Goal: Task Accomplishment & Management: Use online tool/utility

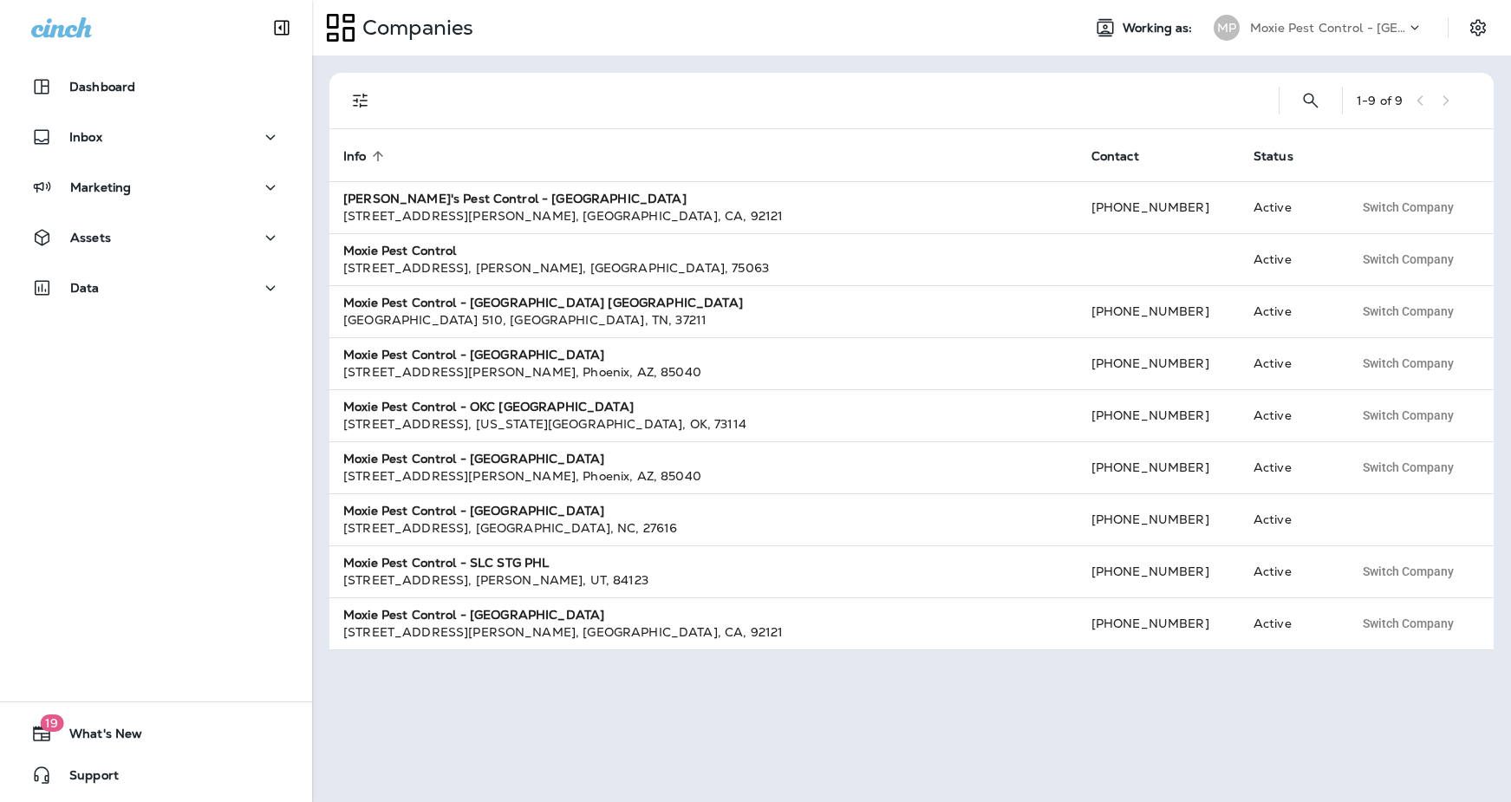
click at [1363, 21] on p "Moxie Pest Control - [GEOGRAPHIC_DATA]" at bounding box center [1328, 28] width 156 height 14
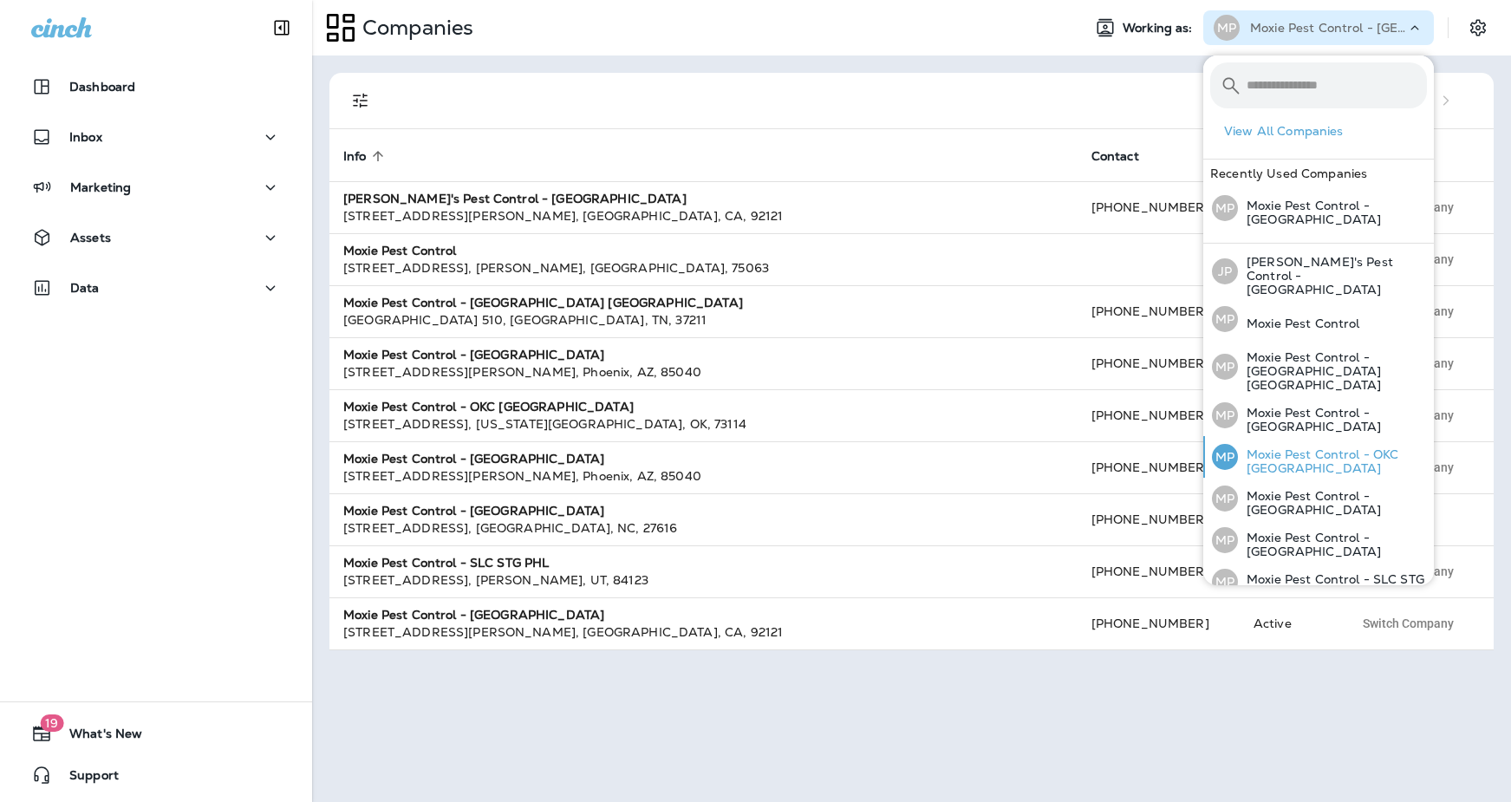
click at [1301, 447] on p "Moxie Pest Control - OKC [GEOGRAPHIC_DATA]" at bounding box center [1332, 461] width 189 height 28
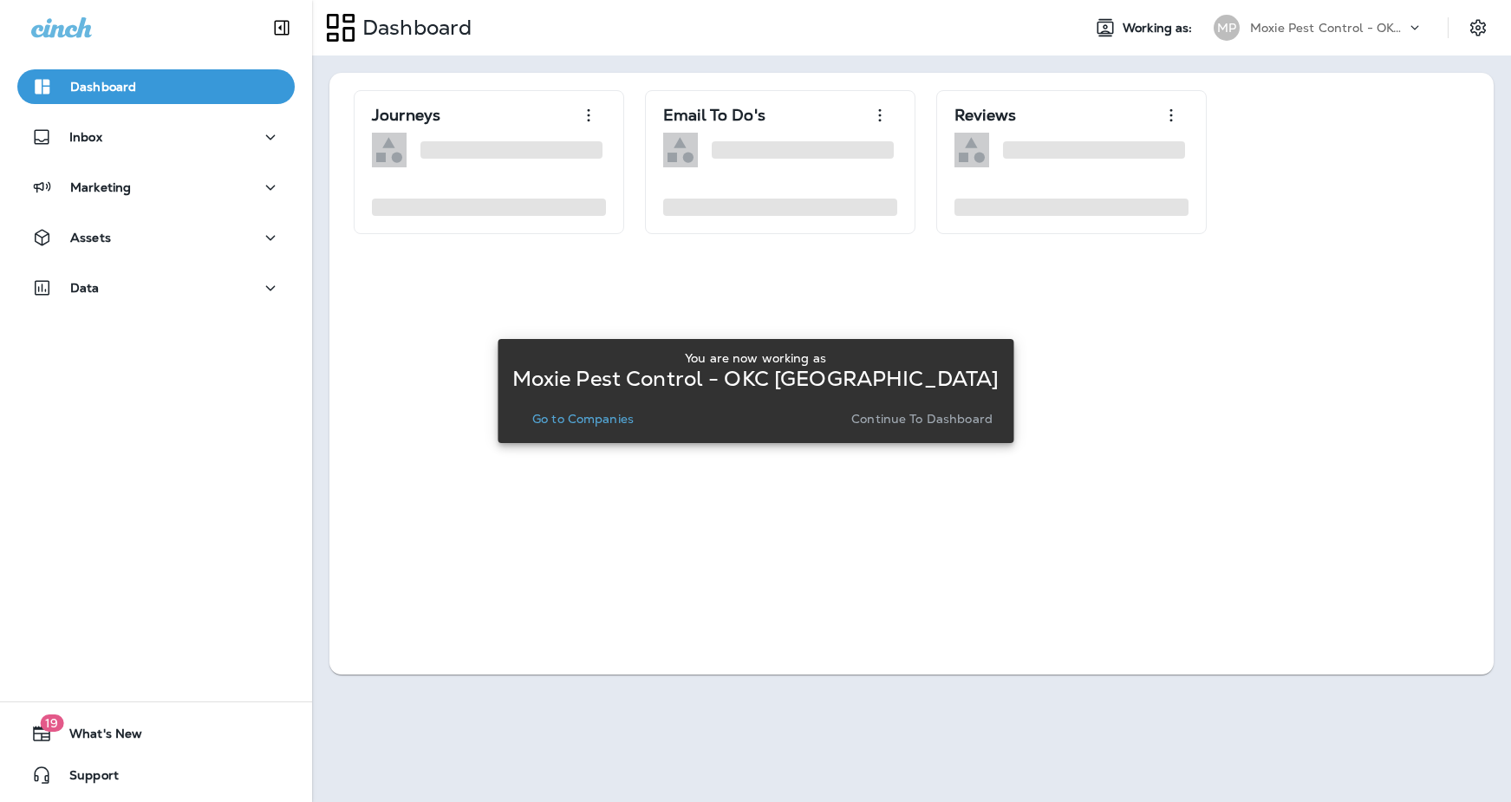
click at [604, 418] on p "Go to Companies" at bounding box center [582, 419] width 101 height 14
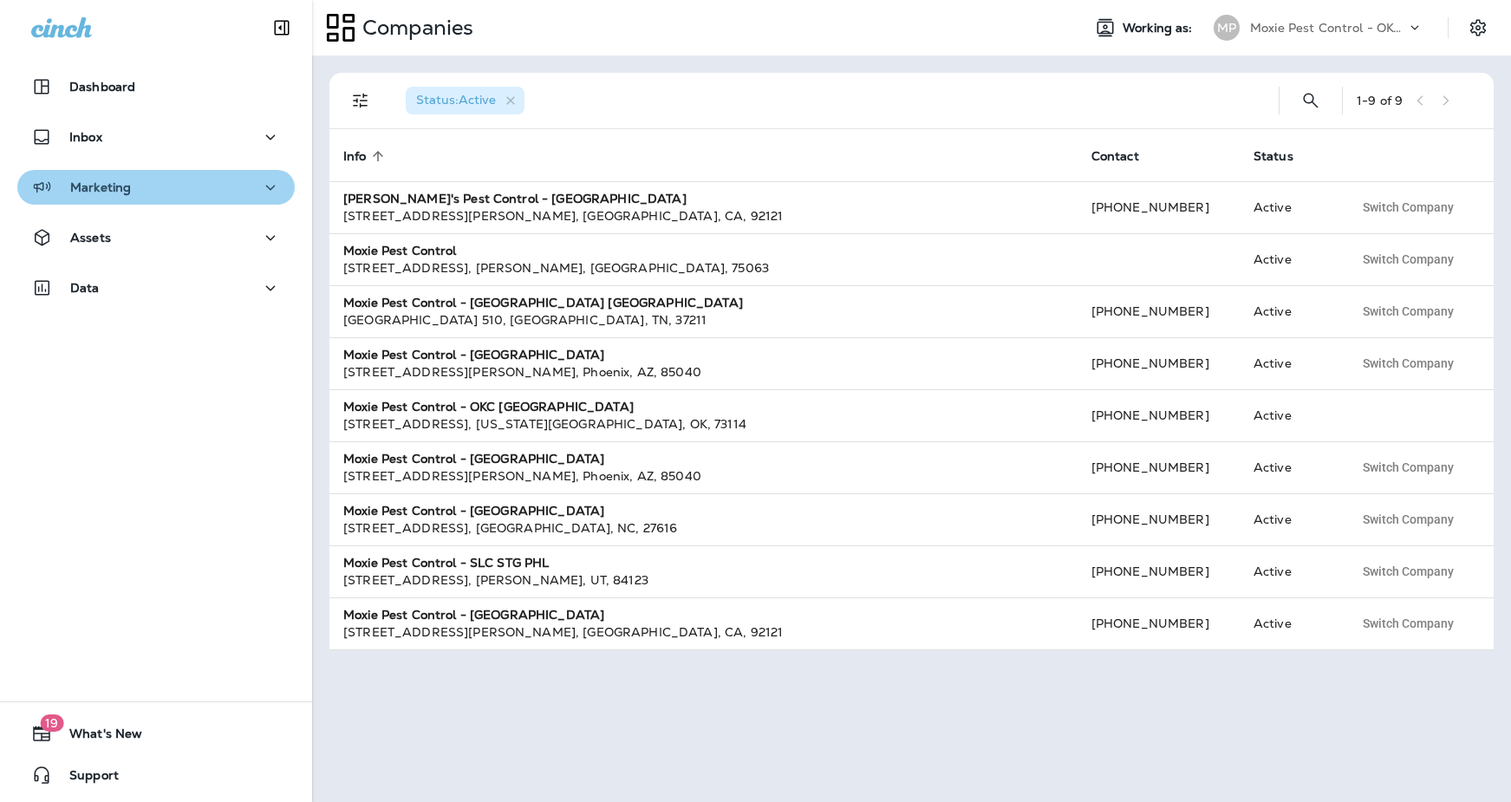
click at [136, 187] on div "Marketing" at bounding box center [156, 188] width 250 height 22
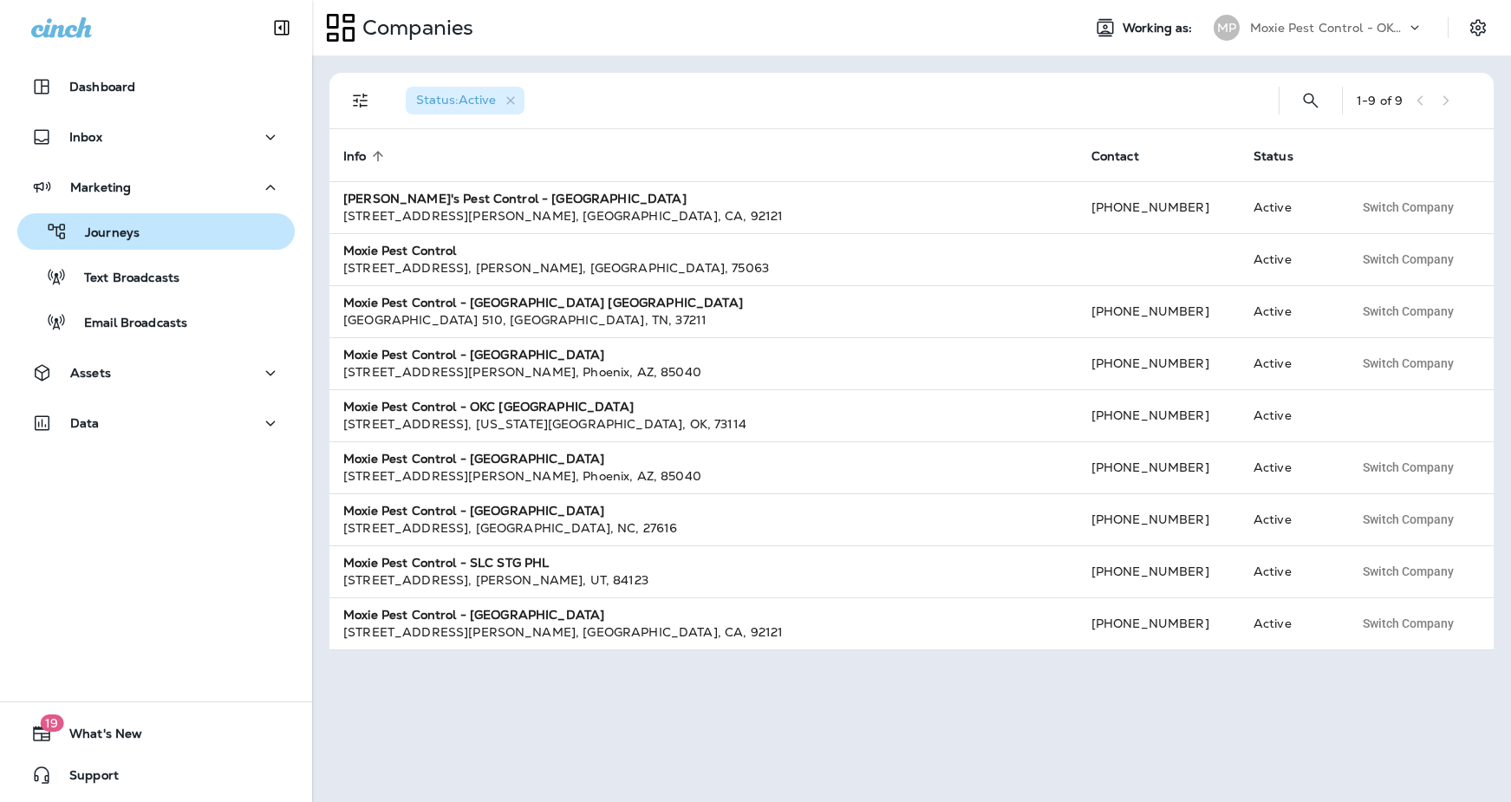
click at [134, 228] on p "Journeys" at bounding box center [104, 233] width 72 height 16
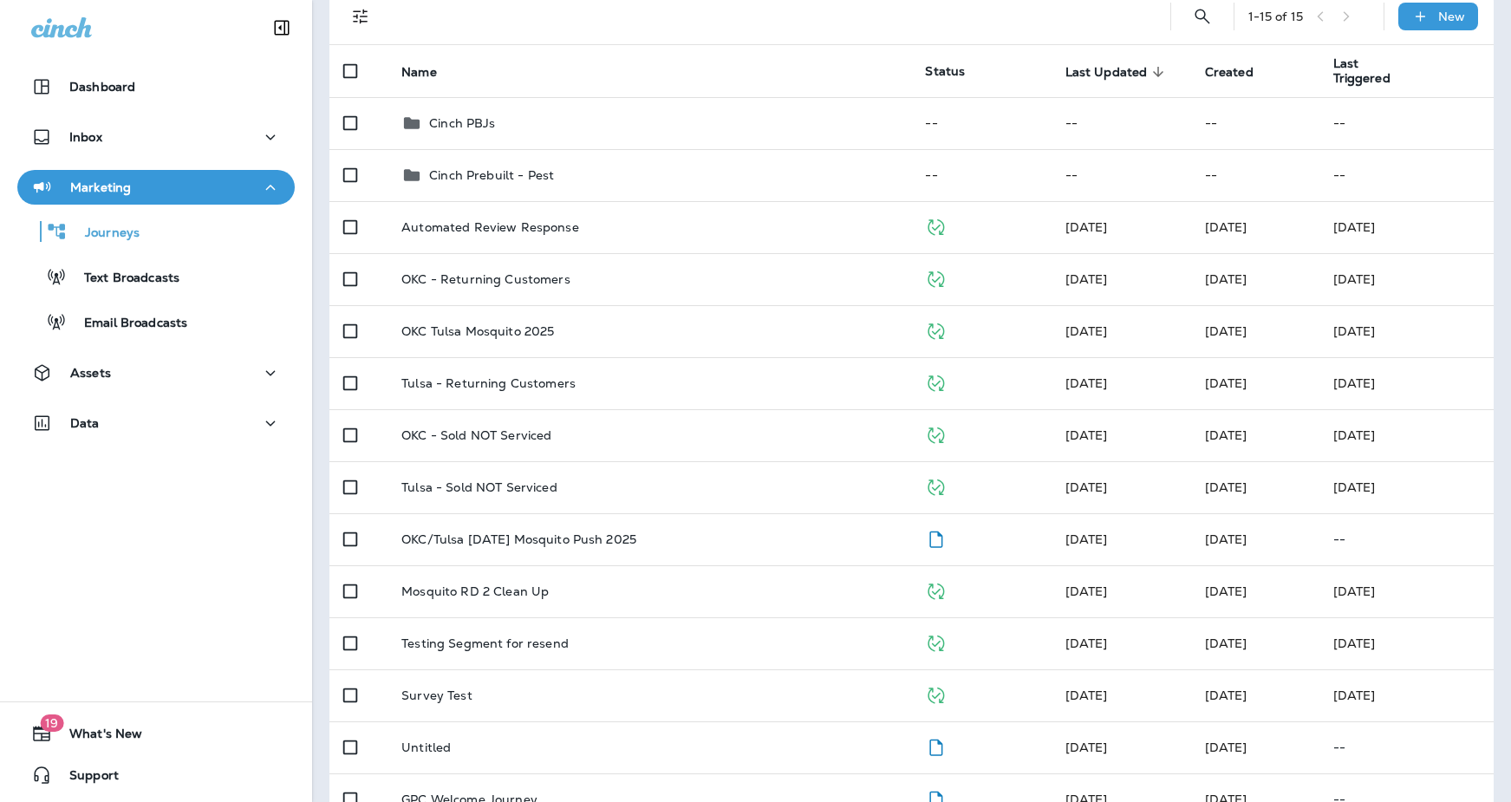
scroll to position [140, 0]
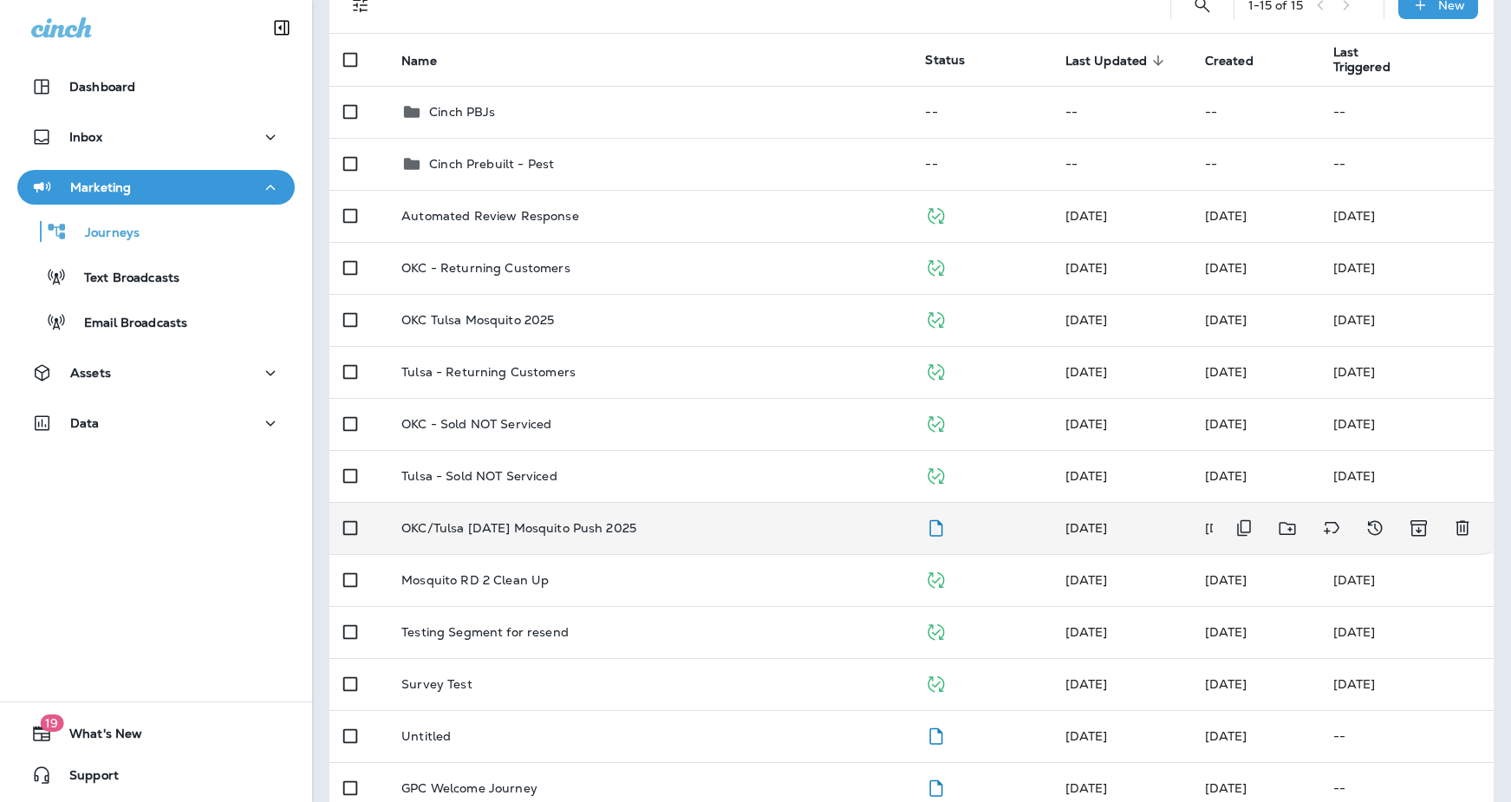
click at [643, 519] on td "OKC/Tulsa [DATE] Mosquito Push 2025" at bounding box center [650, 528] width 524 height 52
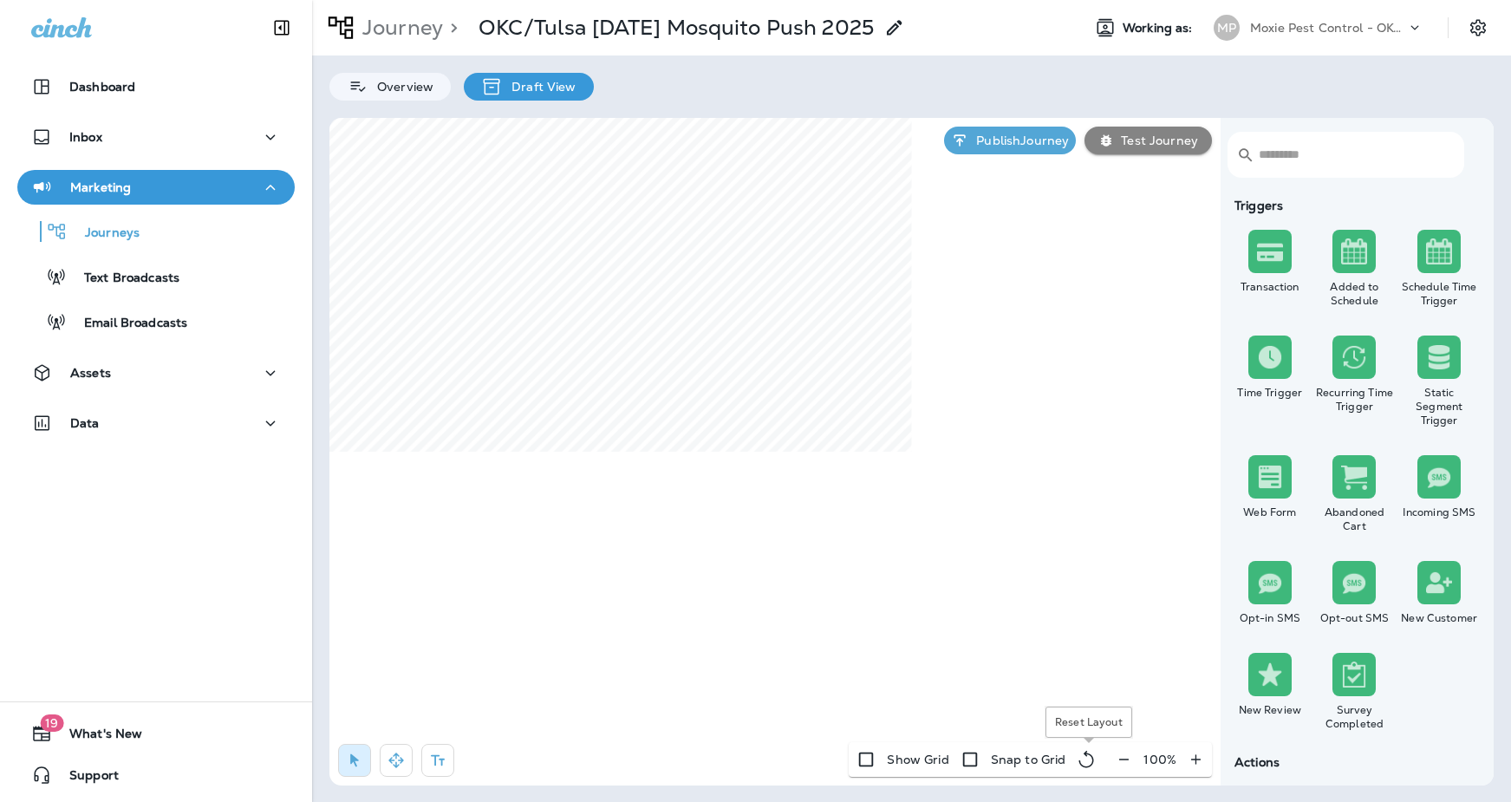
click at [1123, 760] on icon "button" at bounding box center [1124, 759] width 18 height 17
click at [1123, 760] on icon "button" at bounding box center [1131, 759] width 18 height 17
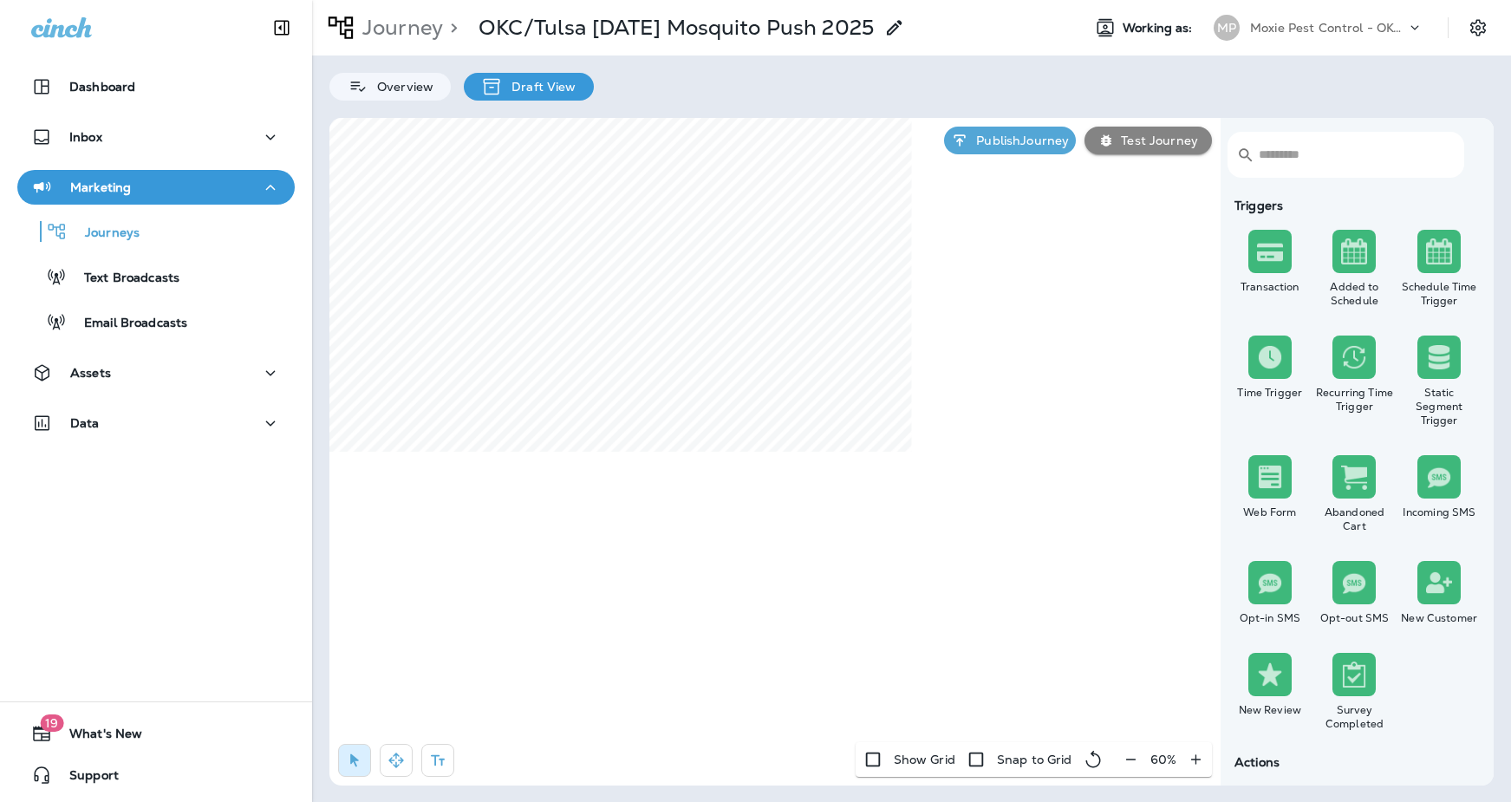
click at [1123, 760] on div "60 %" at bounding box center [1163, 759] width 97 height 35
click at [1126, 760] on div "50 %" at bounding box center [1164, 759] width 96 height 35
click at [1135, 759] on div "50 %" at bounding box center [1164, 759] width 96 height 35
click at [390, 752] on icon "button" at bounding box center [396, 760] width 17 height 17
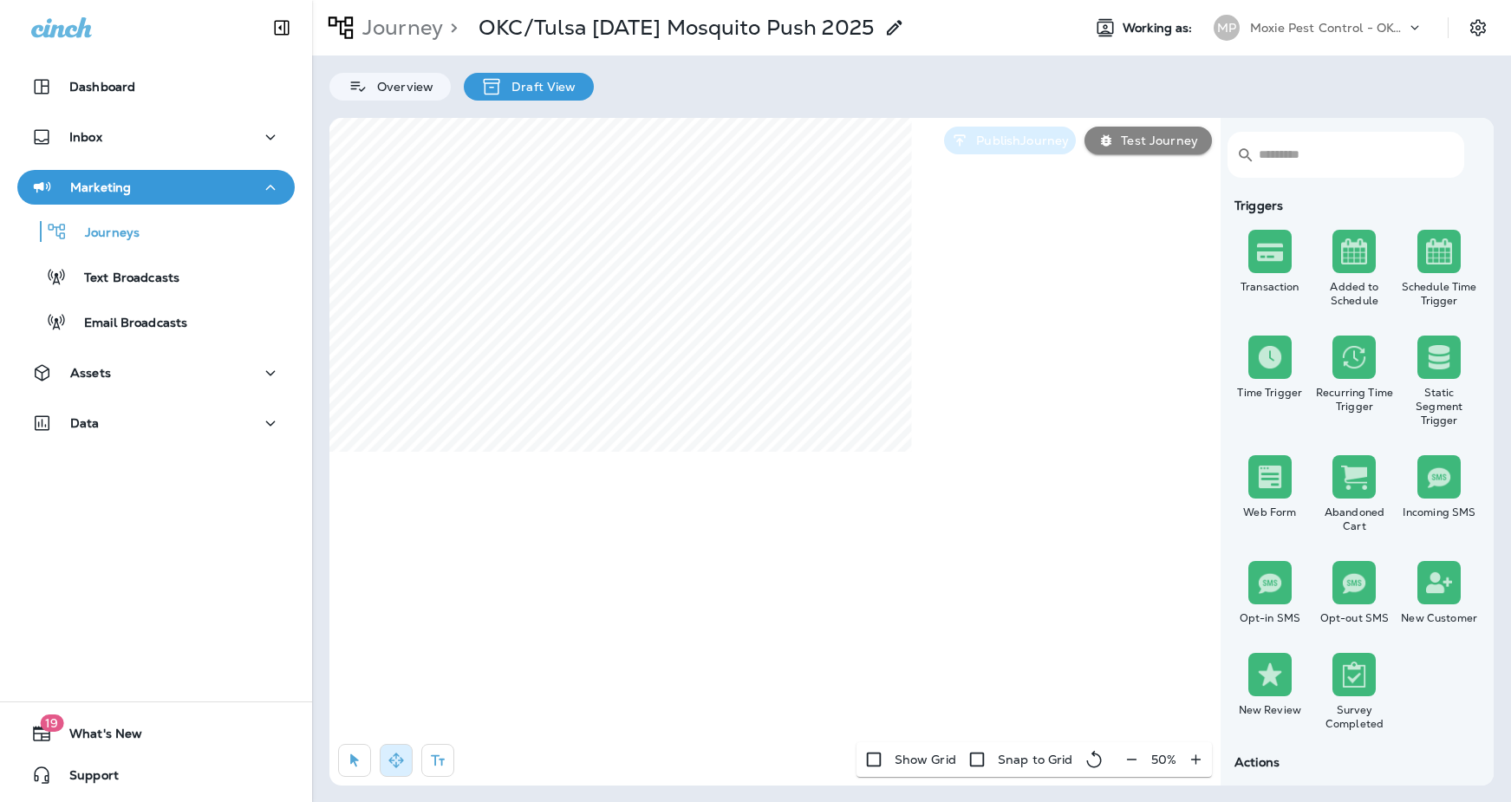
click at [1011, 145] on p "Publish Journey" at bounding box center [1019, 141] width 100 height 14
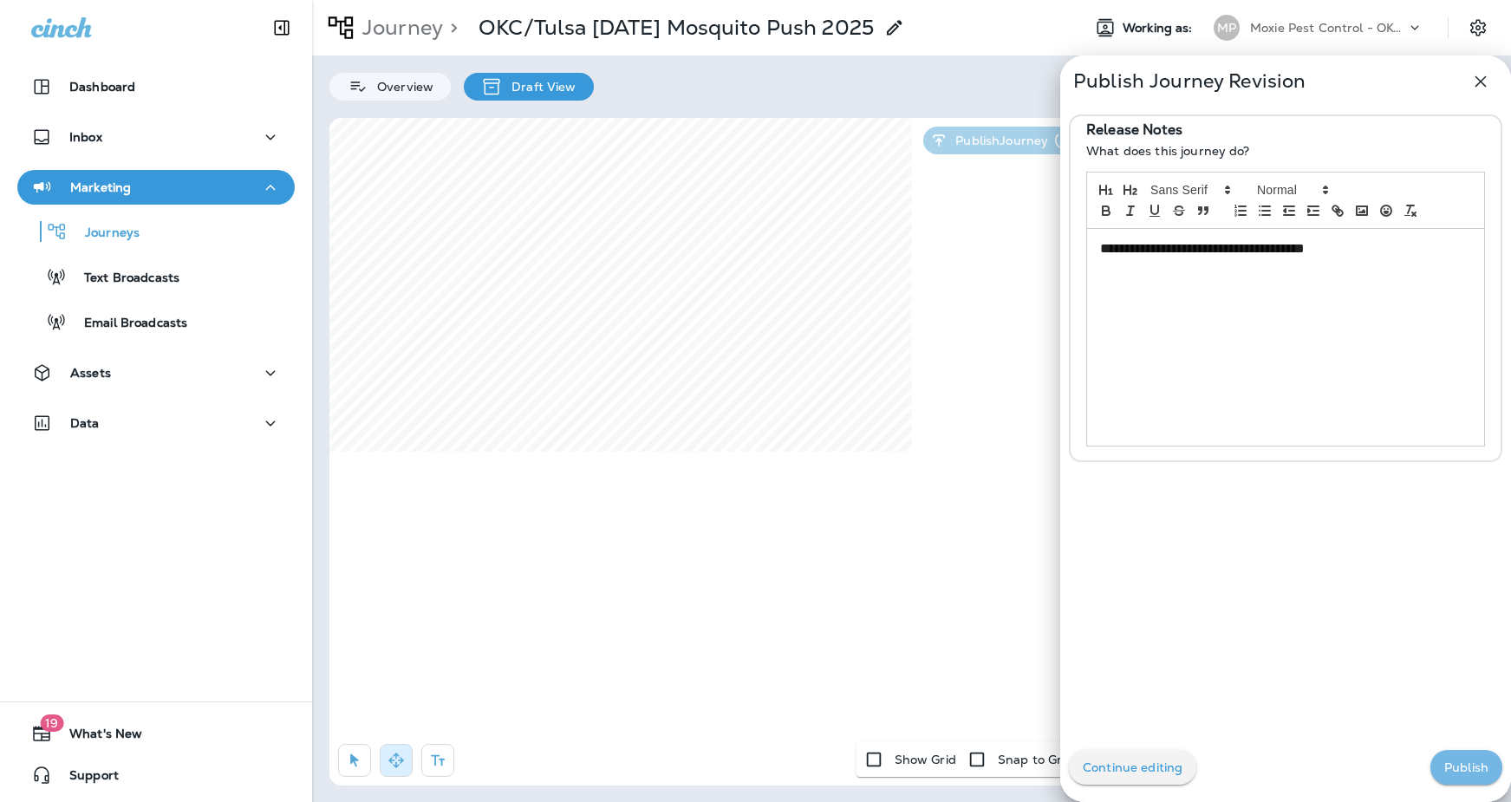
drag, startPoint x: 1455, startPoint y: 764, endPoint x: 1446, endPoint y: 746, distance: 19.4
click at [1455, 764] on p "Publish" at bounding box center [1466, 767] width 44 height 14
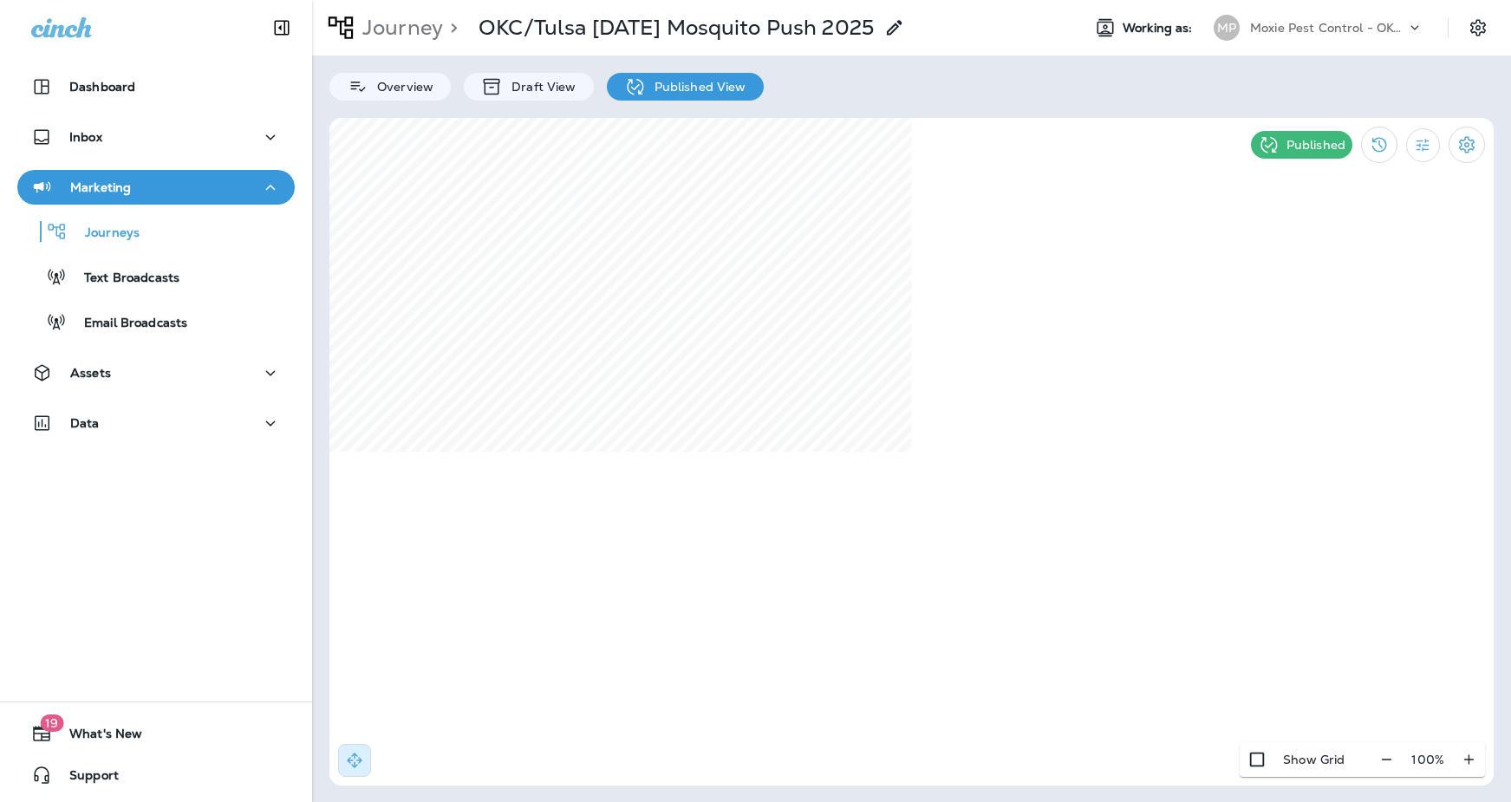
click at [384, 35] on p "Journey" at bounding box center [399, 28] width 88 height 26
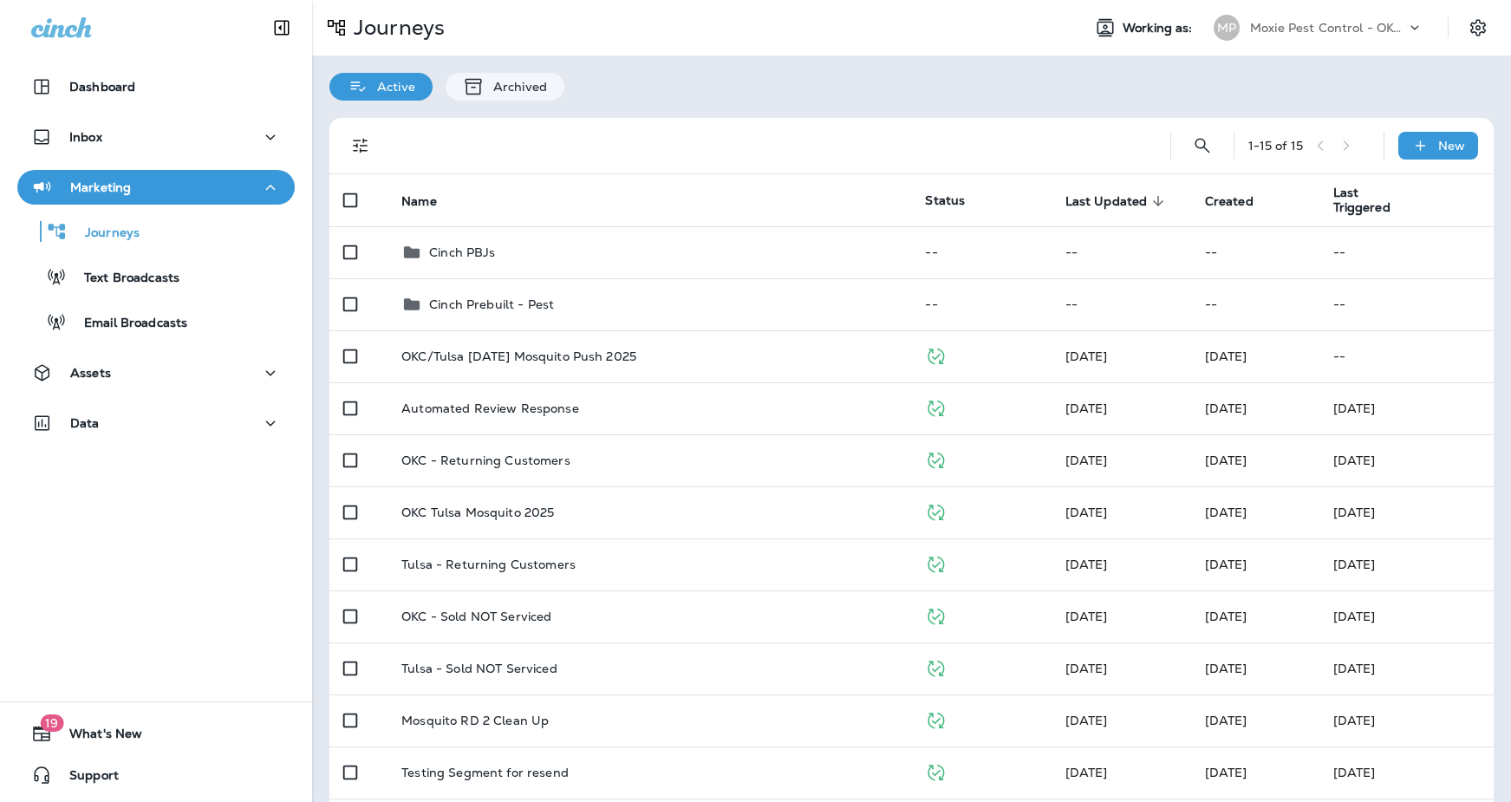
click at [1337, 27] on p "Moxie Pest Control - OKC [GEOGRAPHIC_DATA]" at bounding box center [1328, 28] width 156 height 14
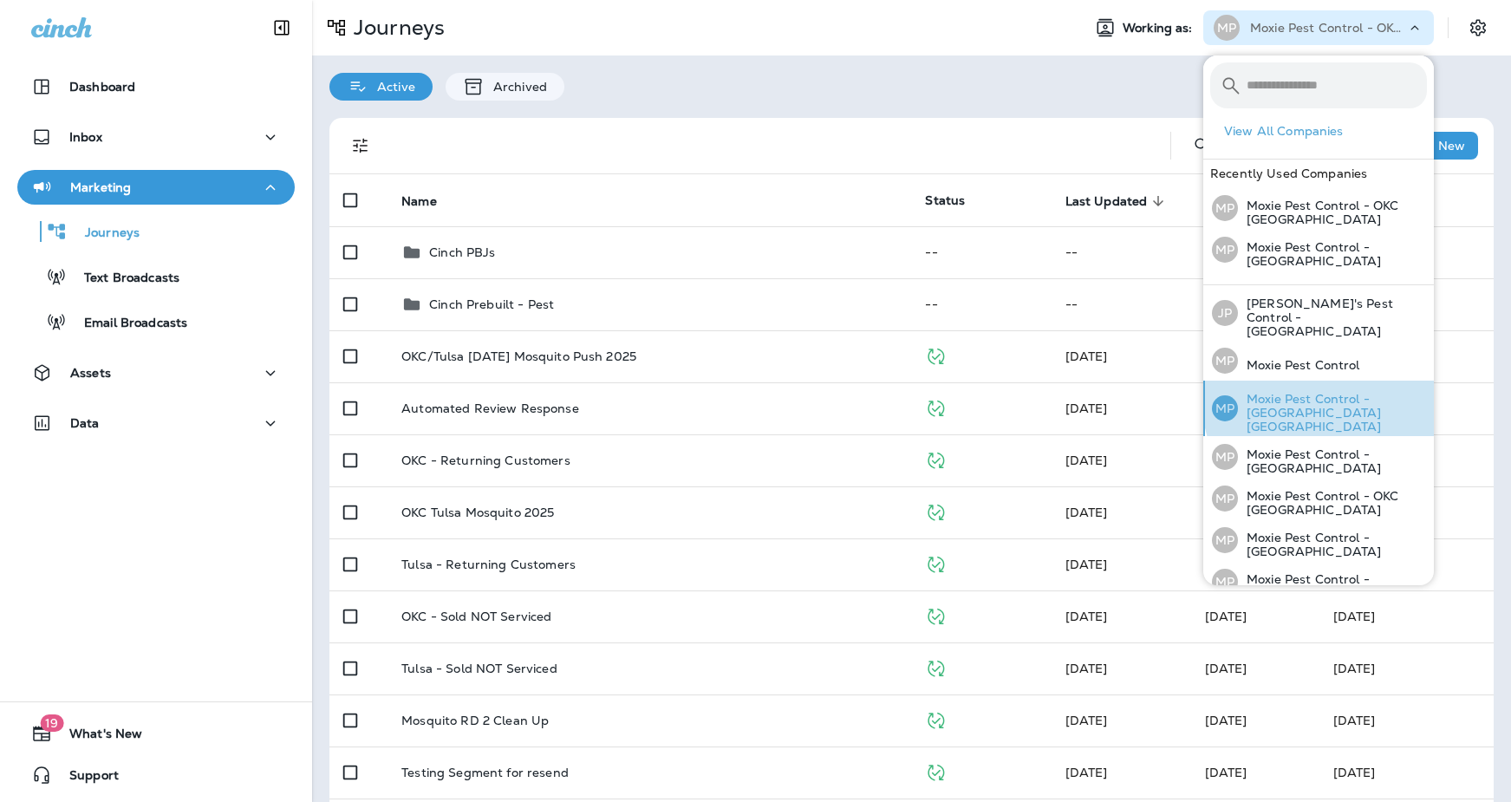
click at [1346, 392] on p "Moxie Pest Control - [GEOGRAPHIC_DATA] [GEOGRAPHIC_DATA]" at bounding box center [1332, 413] width 189 height 42
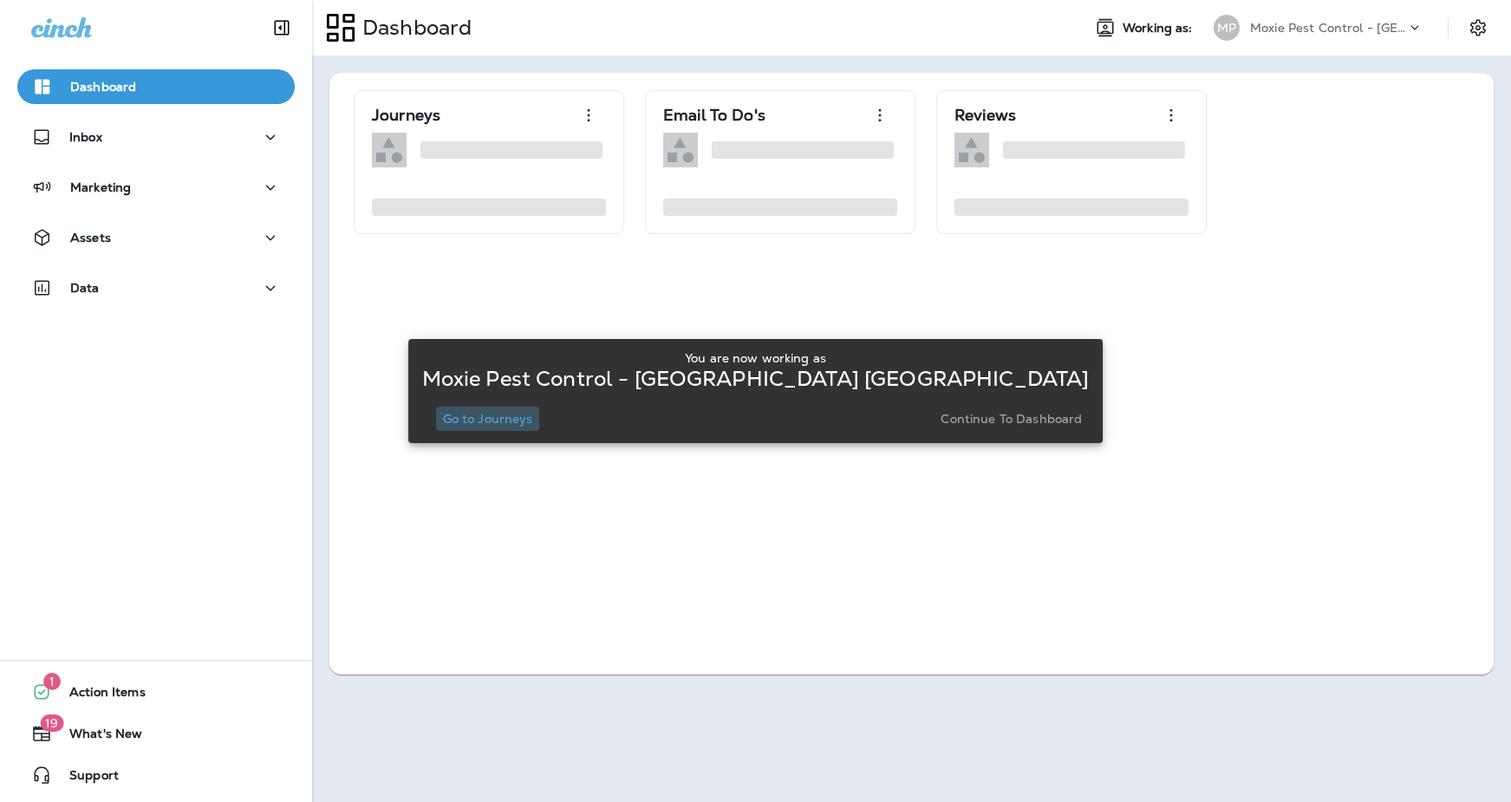
click at [540, 426] on button "Go to Journeys" at bounding box center [488, 419] width 104 height 24
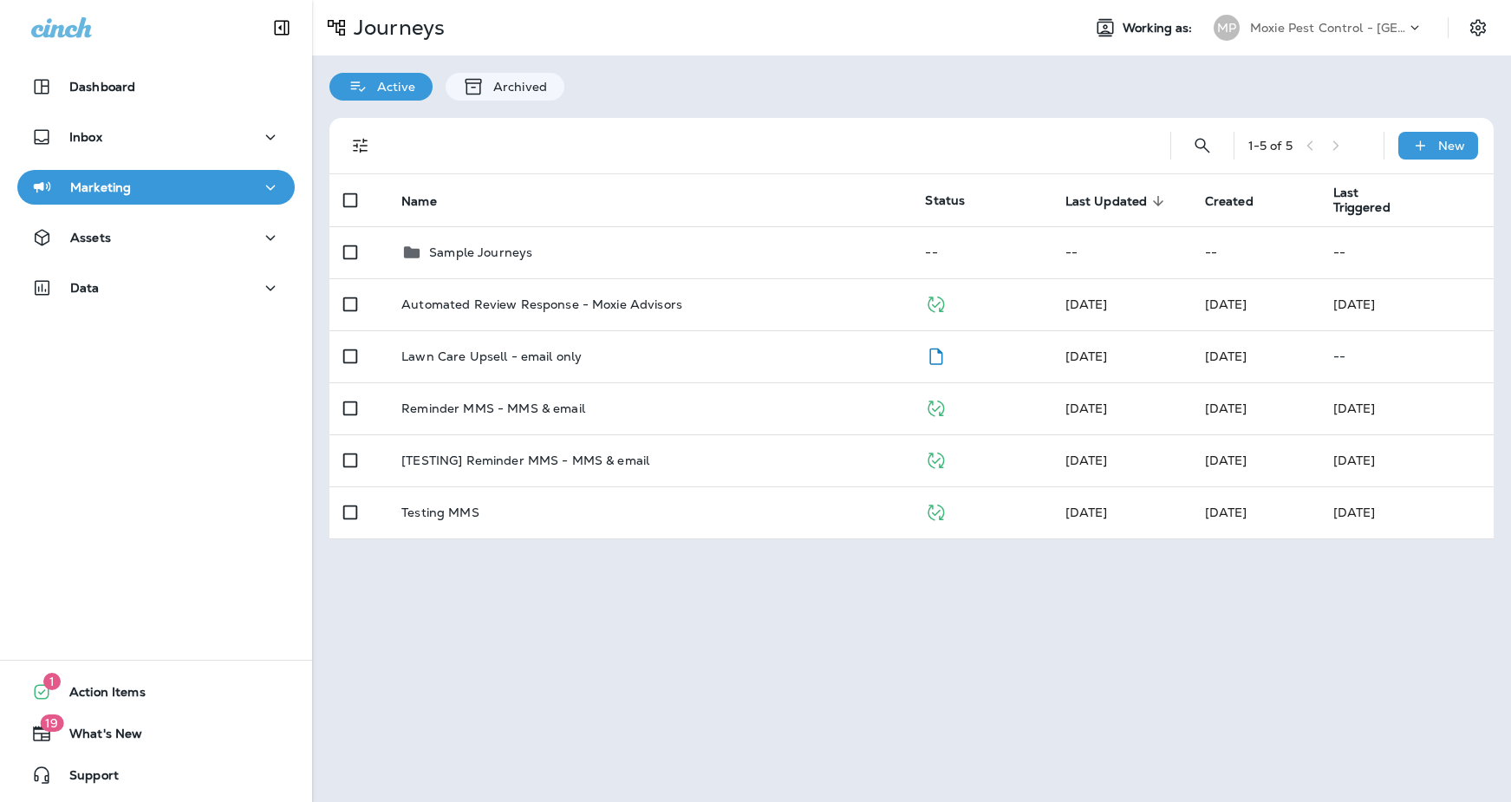
click at [1268, 36] on div "Moxie Pest Control - [GEOGRAPHIC_DATA] [GEOGRAPHIC_DATA]" at bounding box center [1328, 28] width 156 height 26
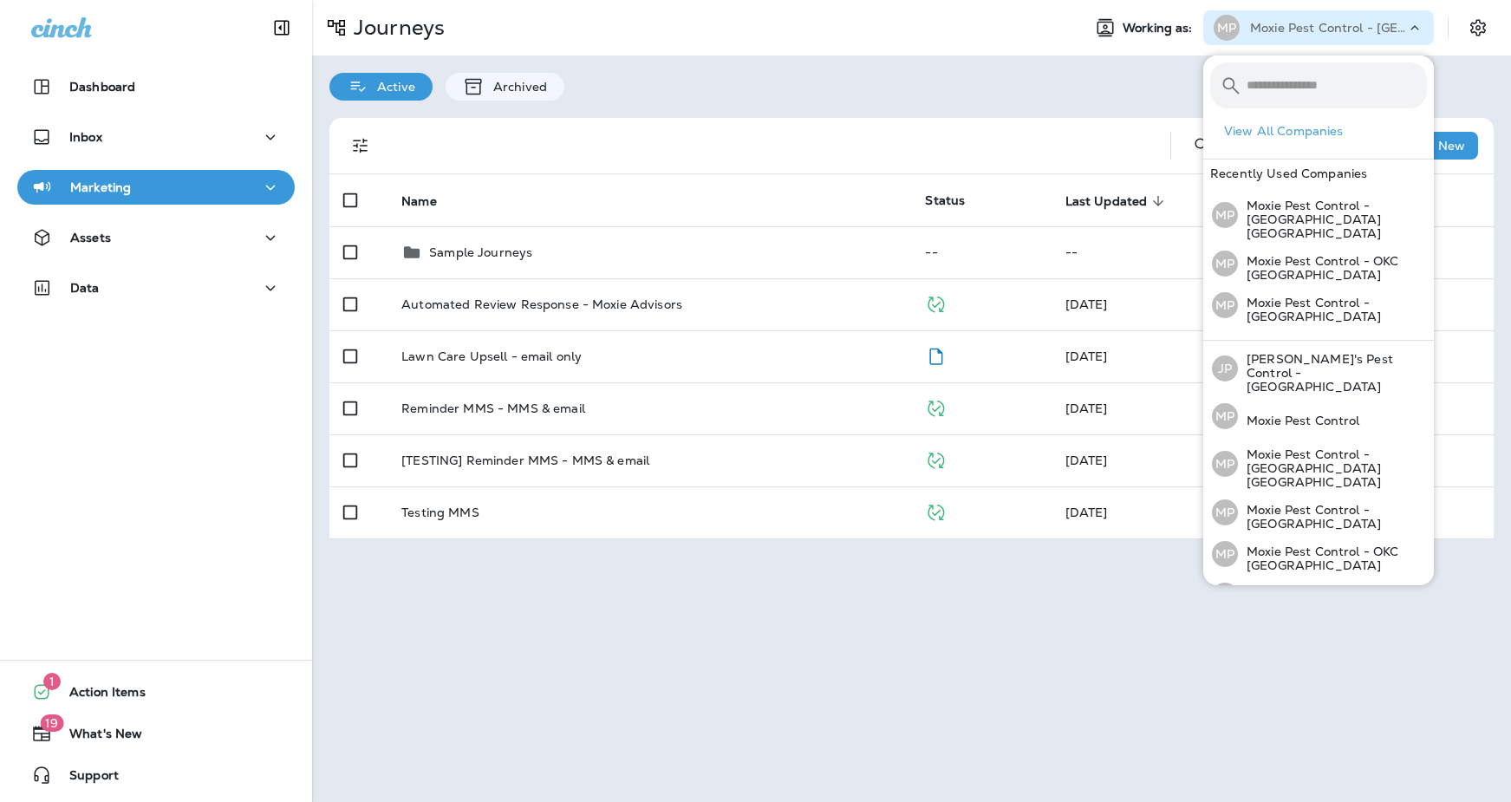
click at [1273, 32] on p "Moxie Pest Control - [GEOGRAPHIC_DATA] [GEOGRAPHIC_DATA]" at bounding box center [1328, 28] width 156 height 14
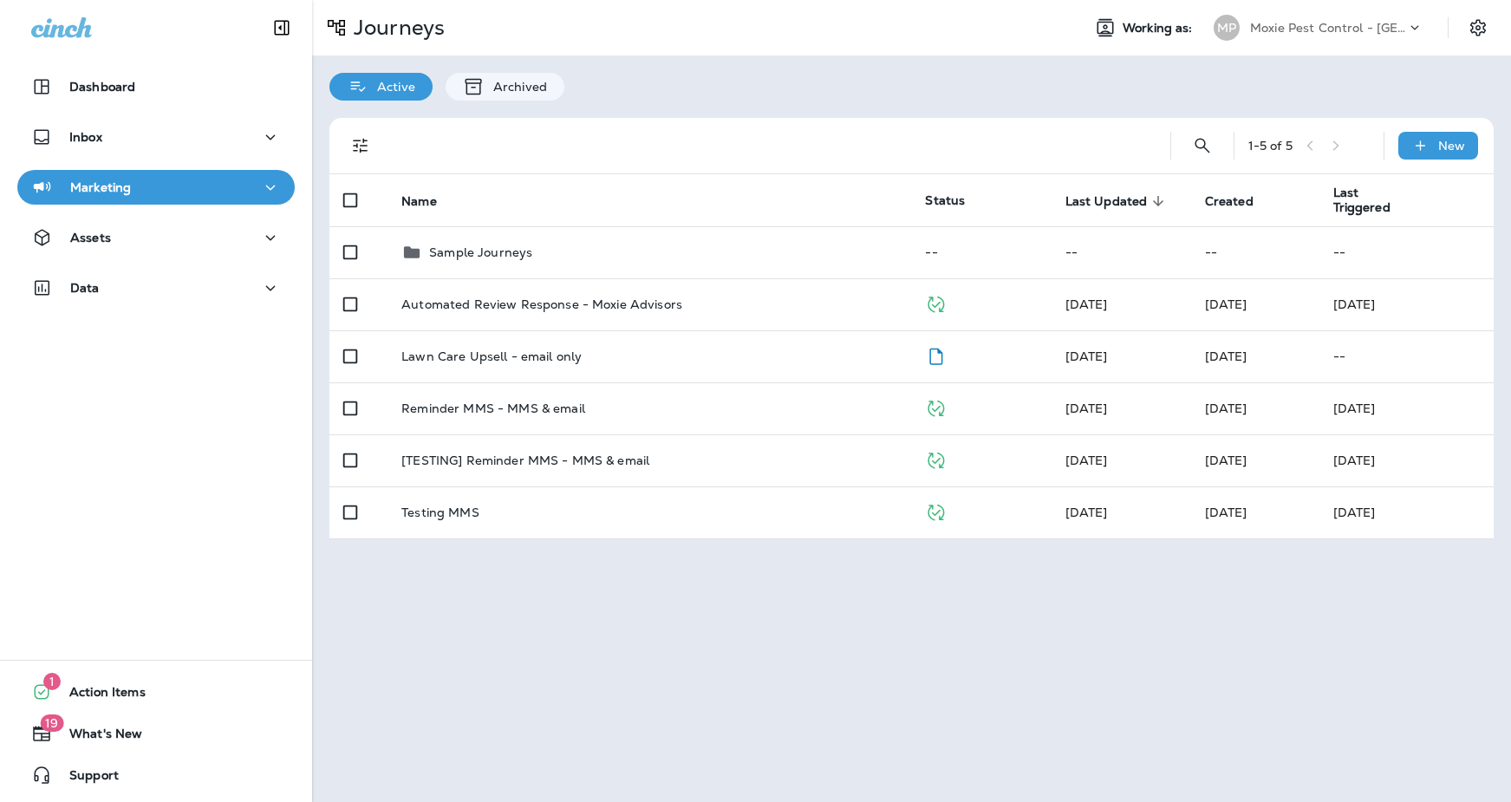
click at [1274, 36] on div "Moxie Pest Control - [GEOGRAPHIC_DATA] [GEOGRAPHIC_DATA]" at bounding box center [1328, 28] width 156 height 26
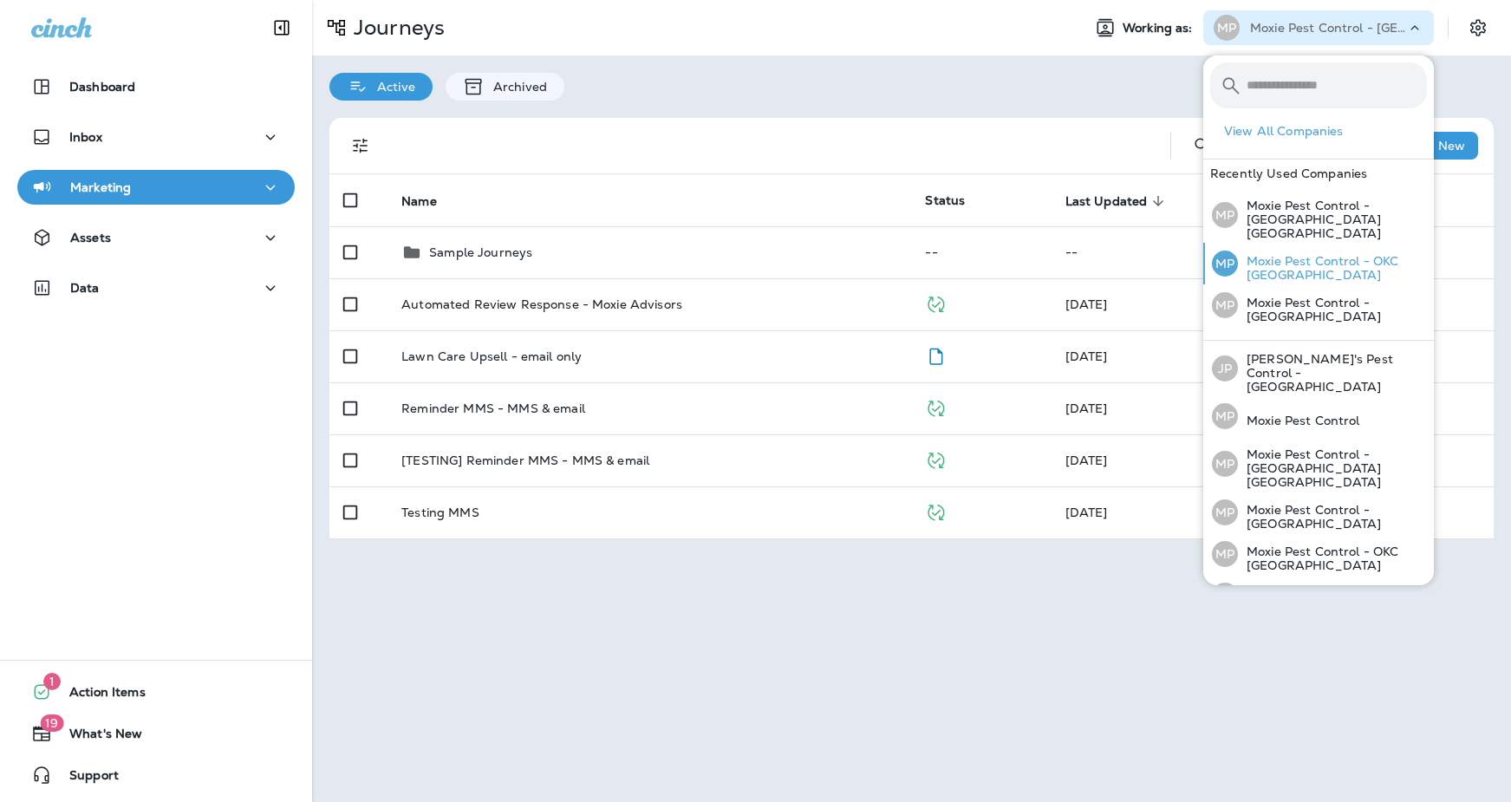
click at [1286, 254] on p "Moxie Pest Control - OKC [GEOGRAPHIC_DATA]" at bounding box center [1332, 268] width 189 height 28
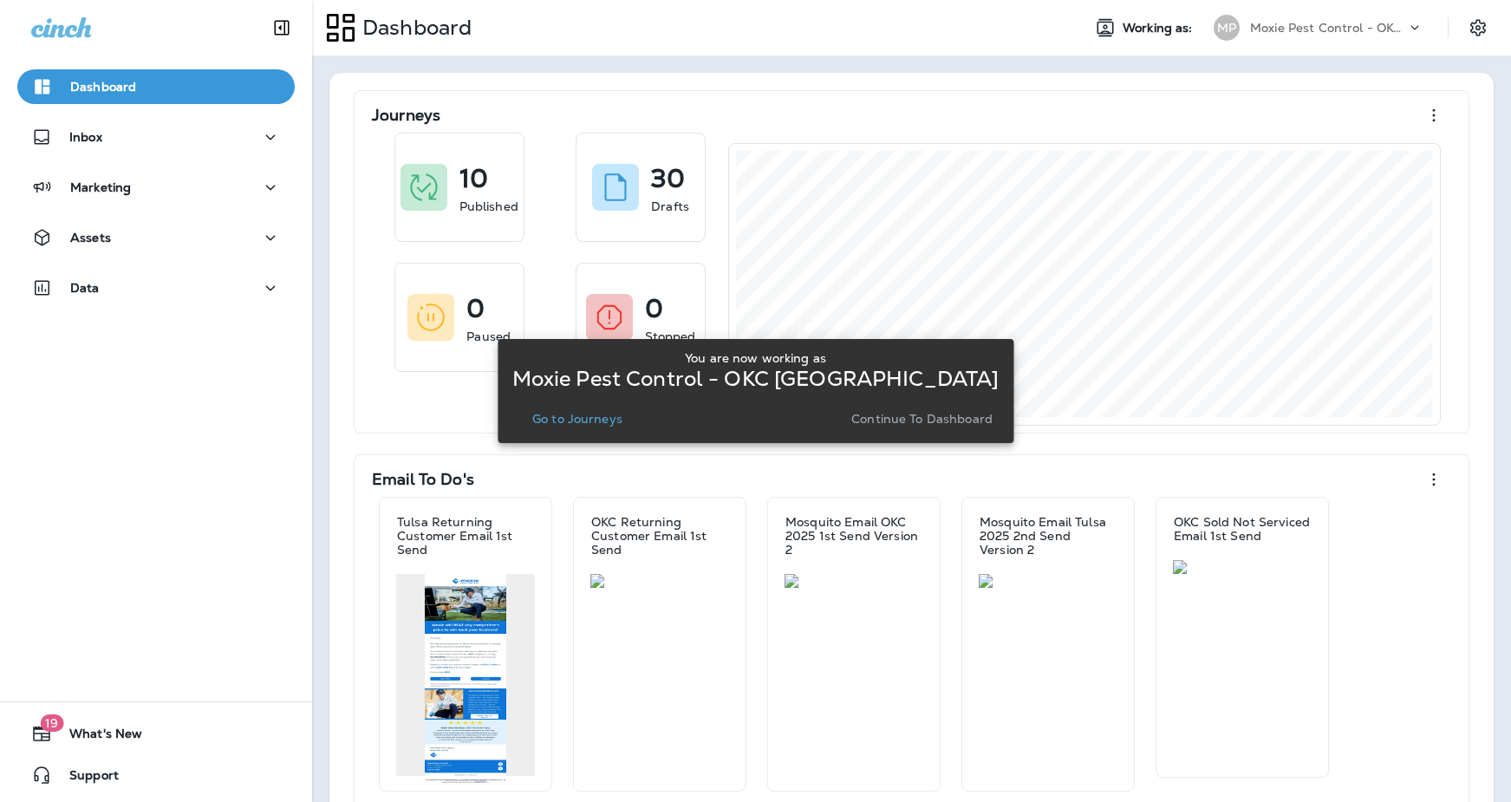
click at [552, 427] on button "Go to Journeys" at bounding box center [577, 419] width 104 height 24
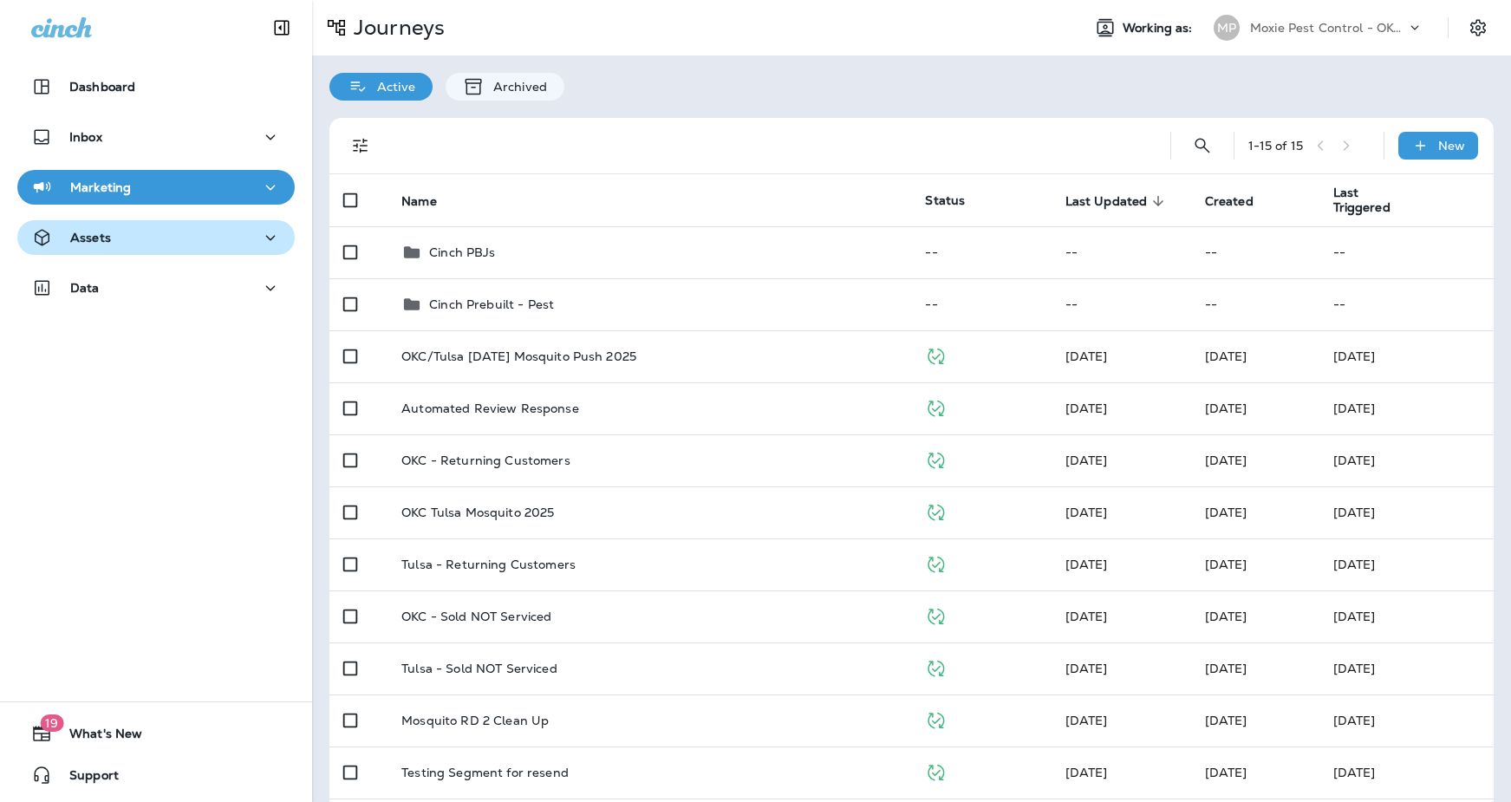
click at [165, 250] on button "Assets" at bounding box center [155, 237] width 277 height 35
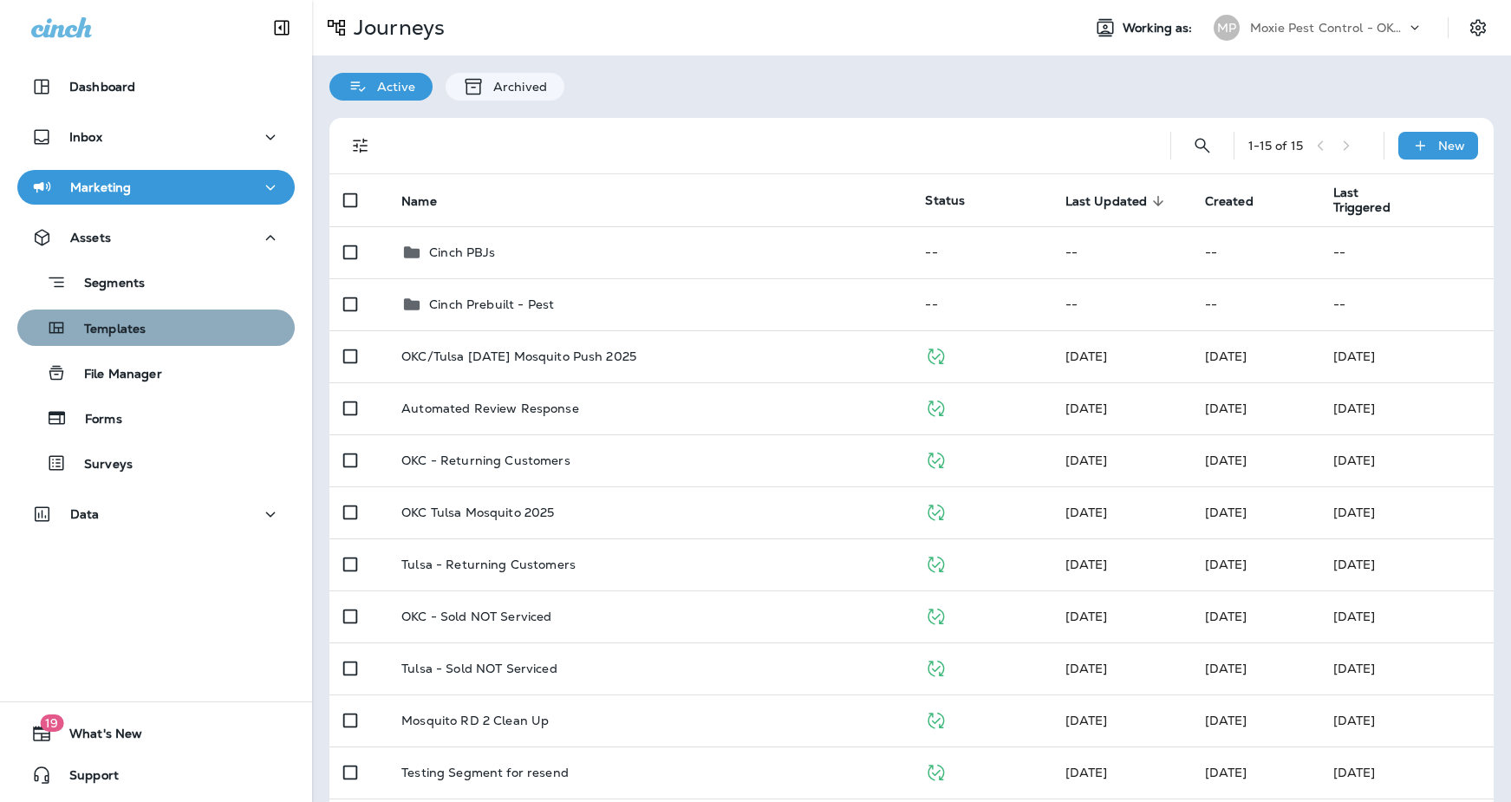
click at [106, 325] on p "Templates" at bounding box center [106, 330] width 79 height 16
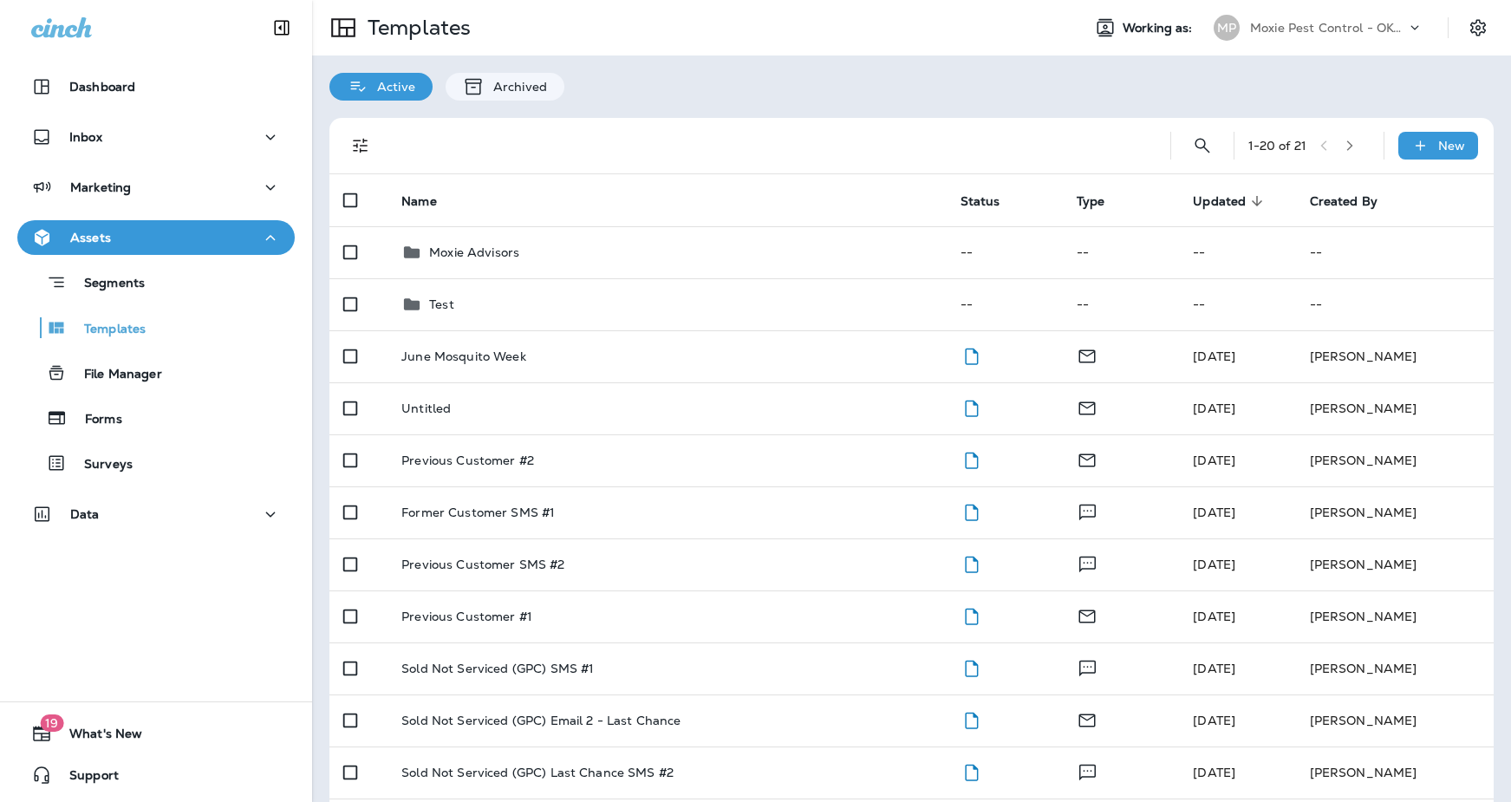
click at [1322, 32] on p "Moxie Pest Control - OKC [GEOGRAPHIC_DATA]" at bounding box center [1328, 28] width 156 height 14
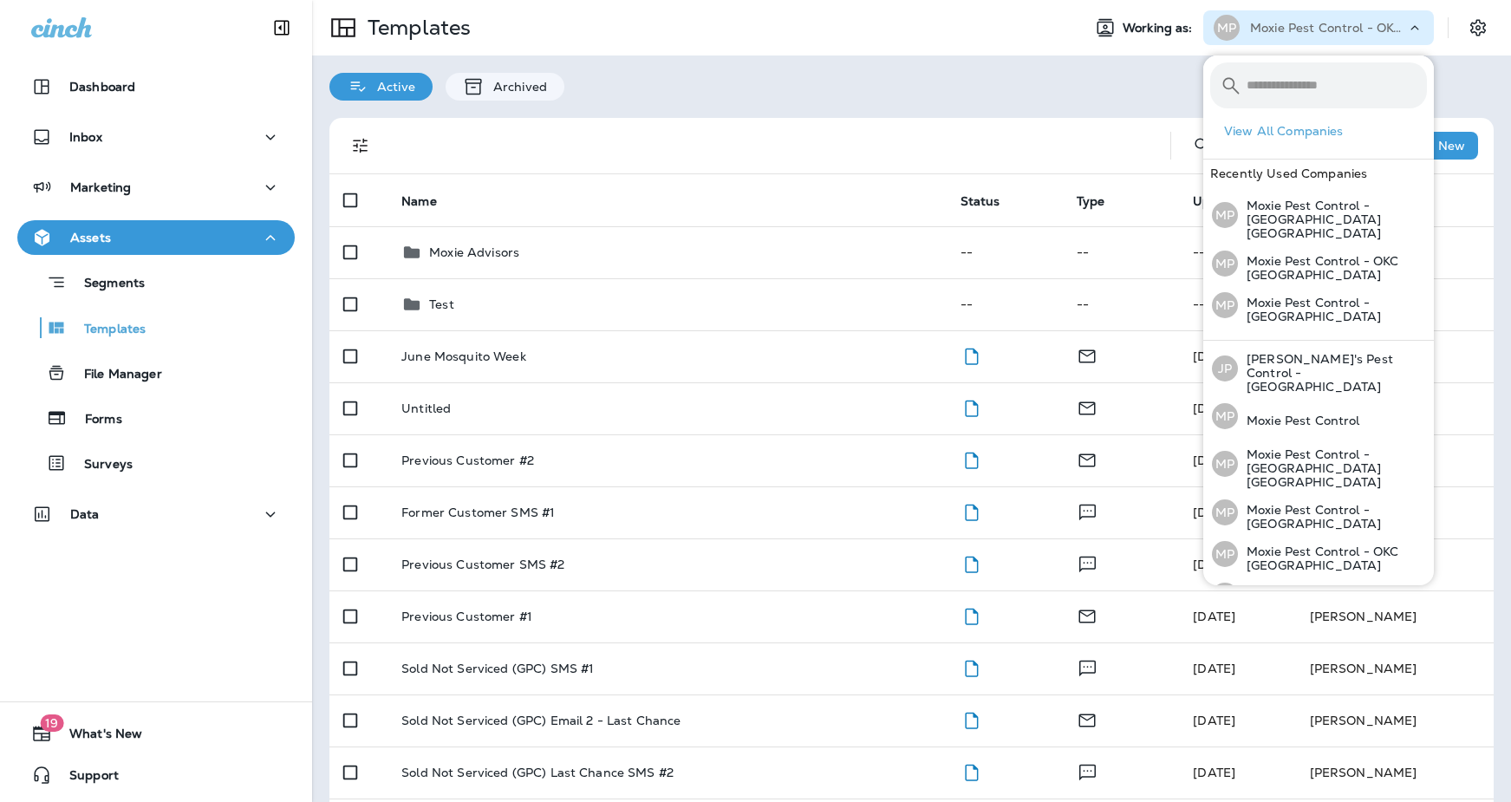
click at [1322, 32] on p "Moxie Pest Control - OKC [GEOGRAPHIC_DATA]" at bounding box center [1328, 28] width 156 height 14
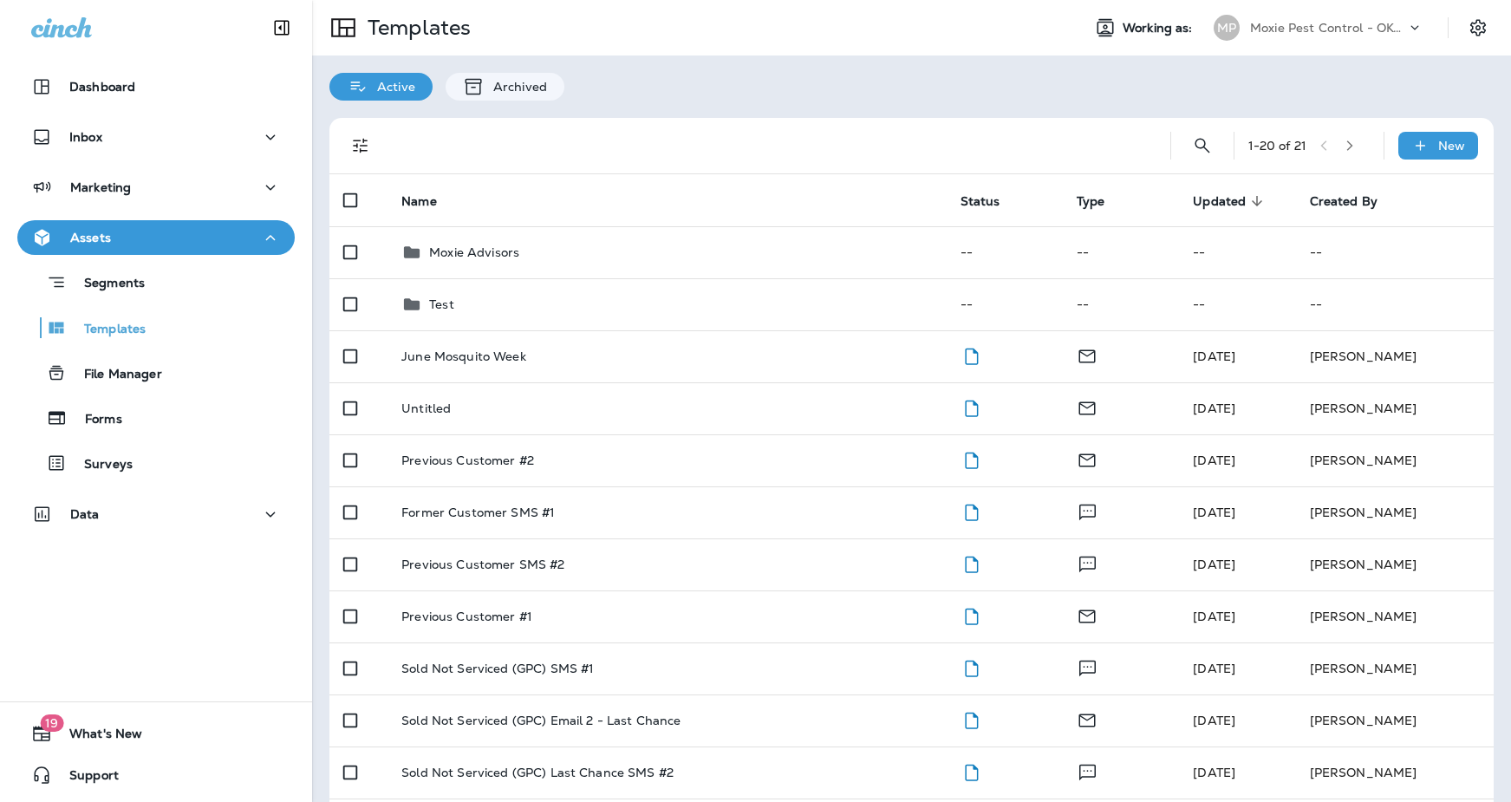
click at [1322, 32] on p "Moxie Pest Control - OKC [GEOGRAPHIC_DATA]" at bounding box center [1328, 28] width 156 height 14
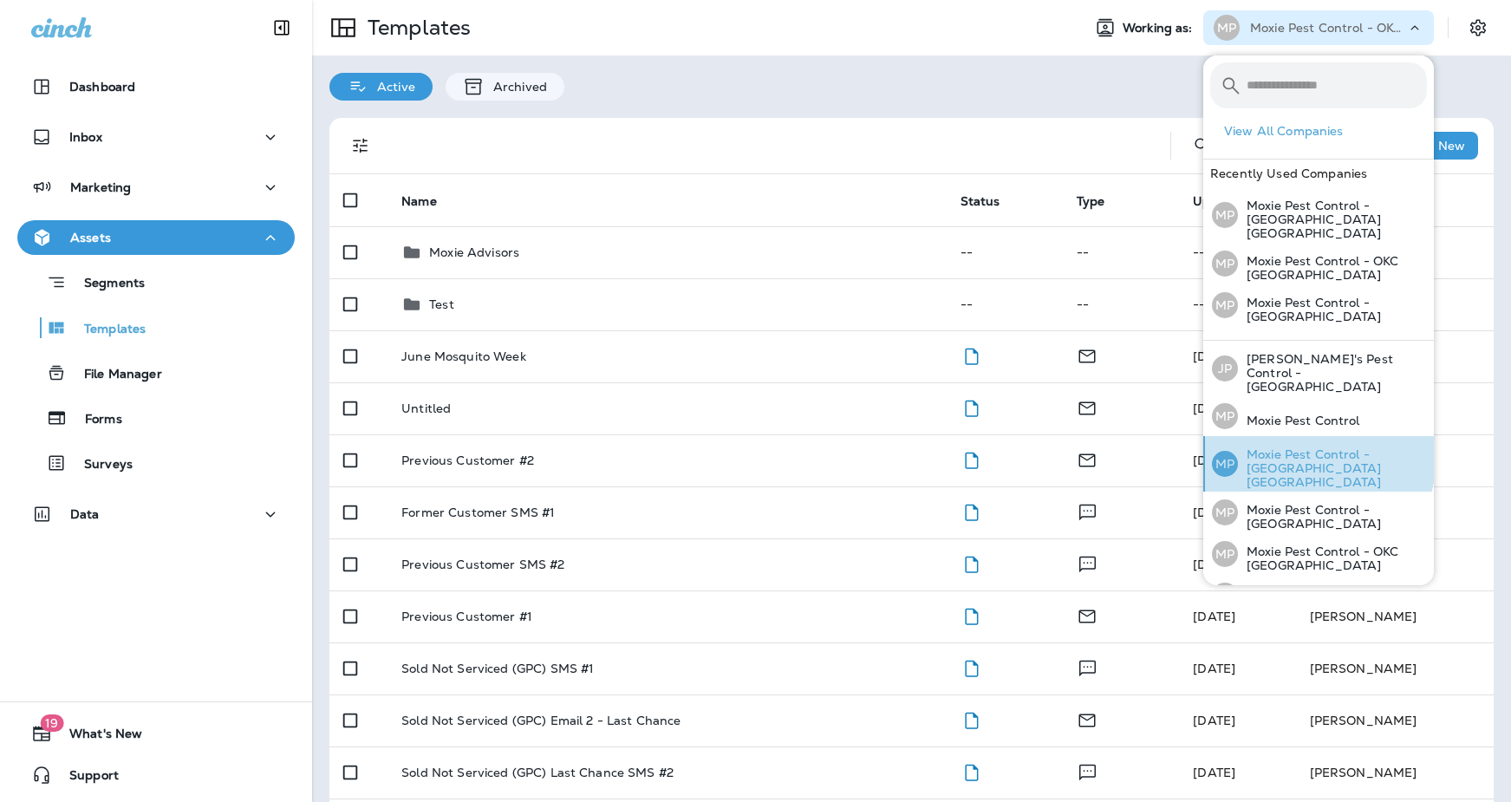
click at [1296, 447] on p "Moxie Pest Control - [GEOGRAPHIC_DATA] [GEOGRAPHIC_DATA]" at bounding box center [1332, 468] width 189 height 42
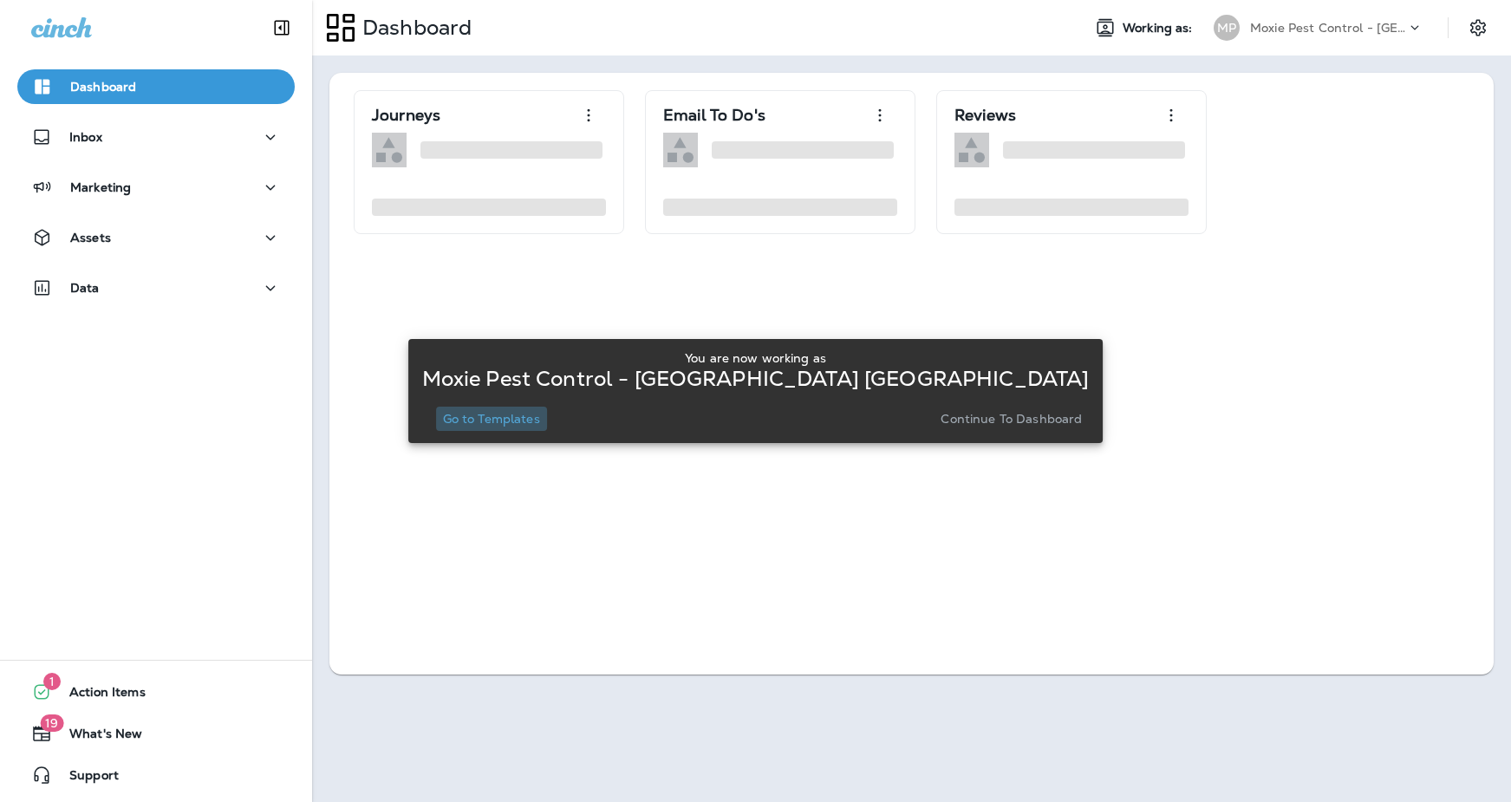
click at [540, 421] on p "Go to Templates" at bounding box center [491, 419] width 97 height 14
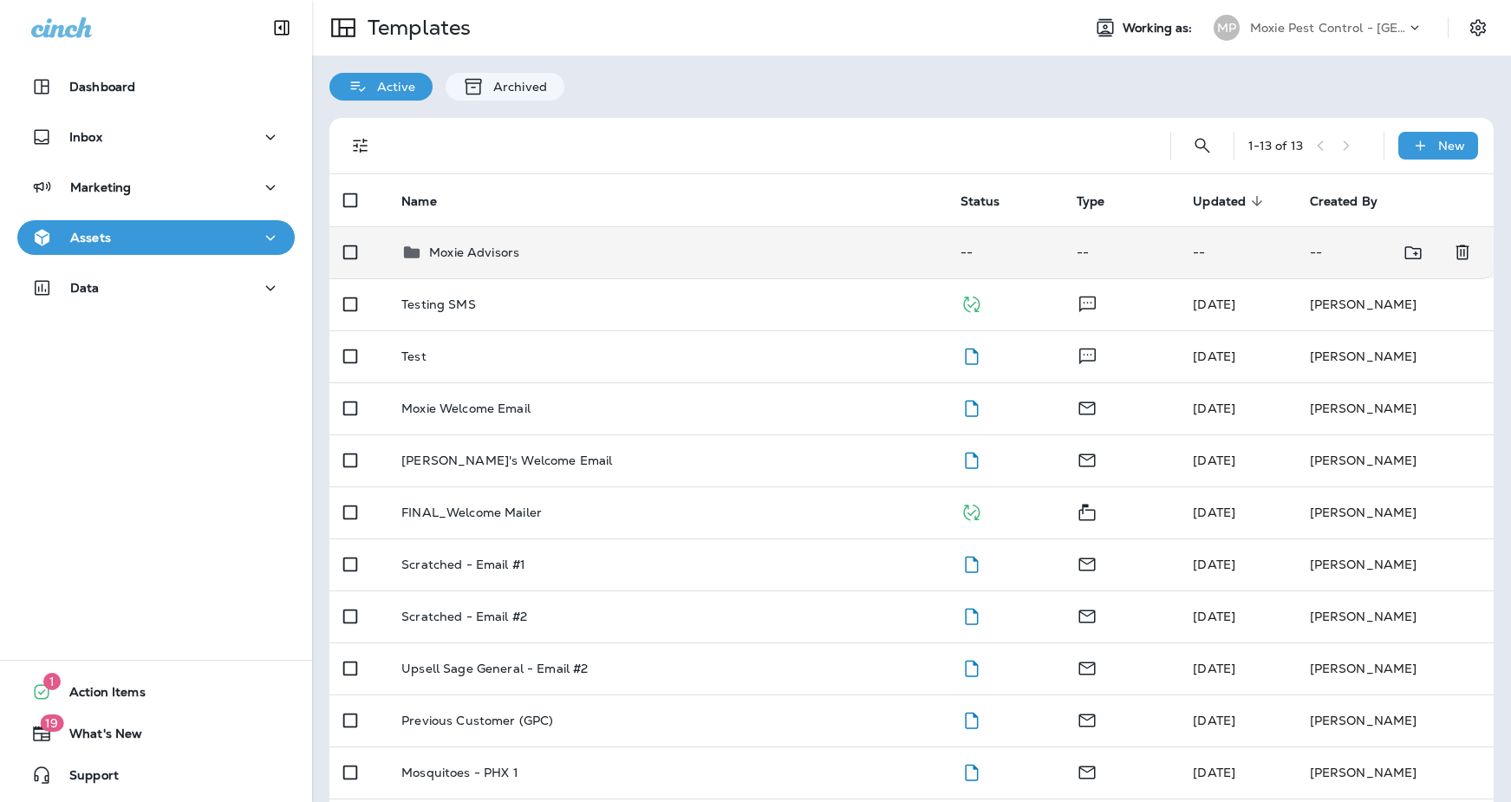
click at [591, 273] on td "Moxie Advisors" at bounding box center [667, 252] width 559 height 52
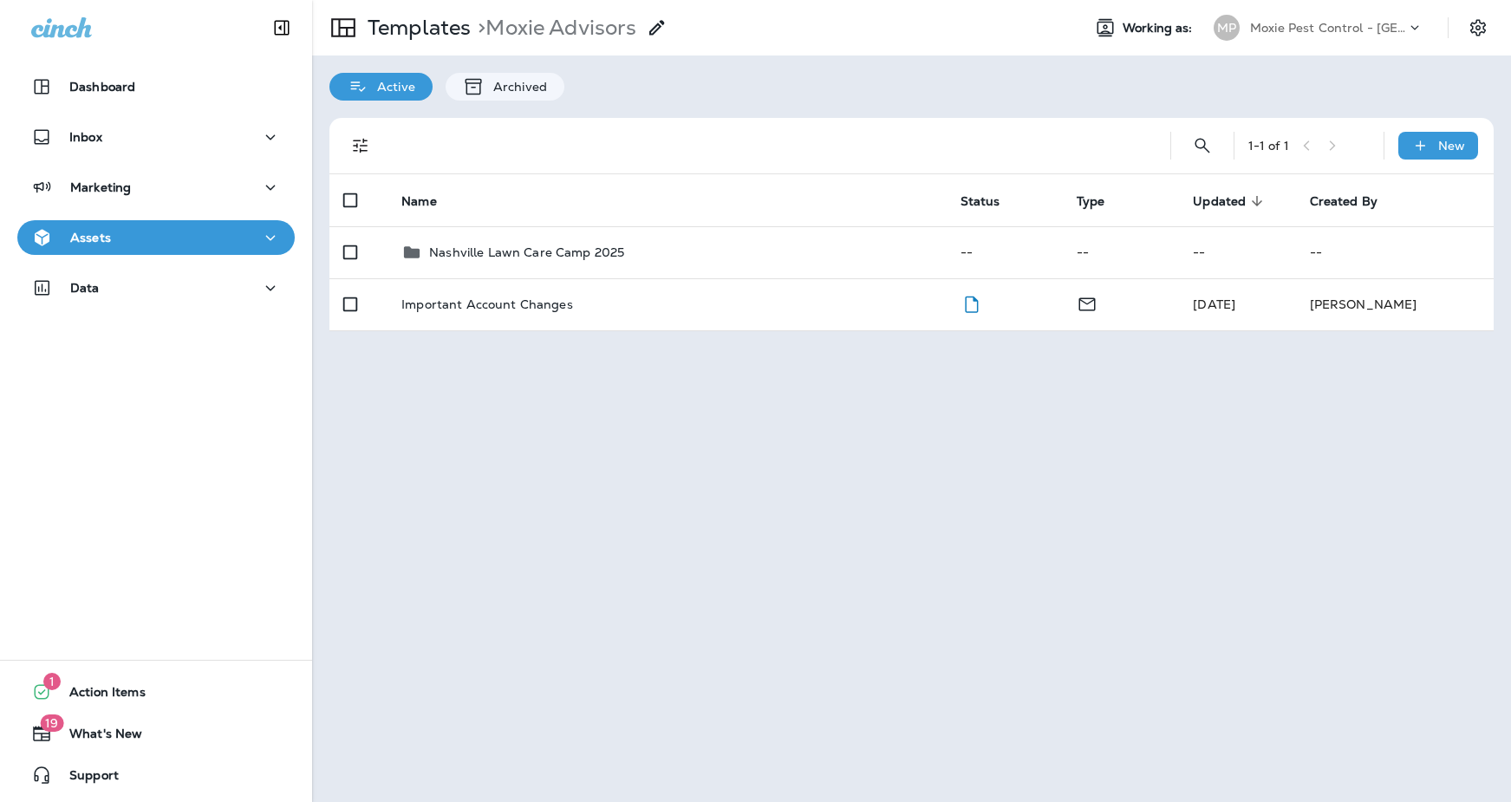
click at [591, 273] on td "Nashville Lawn Care Camp 2025" at bounding box center [667, 252] width 559 height 52
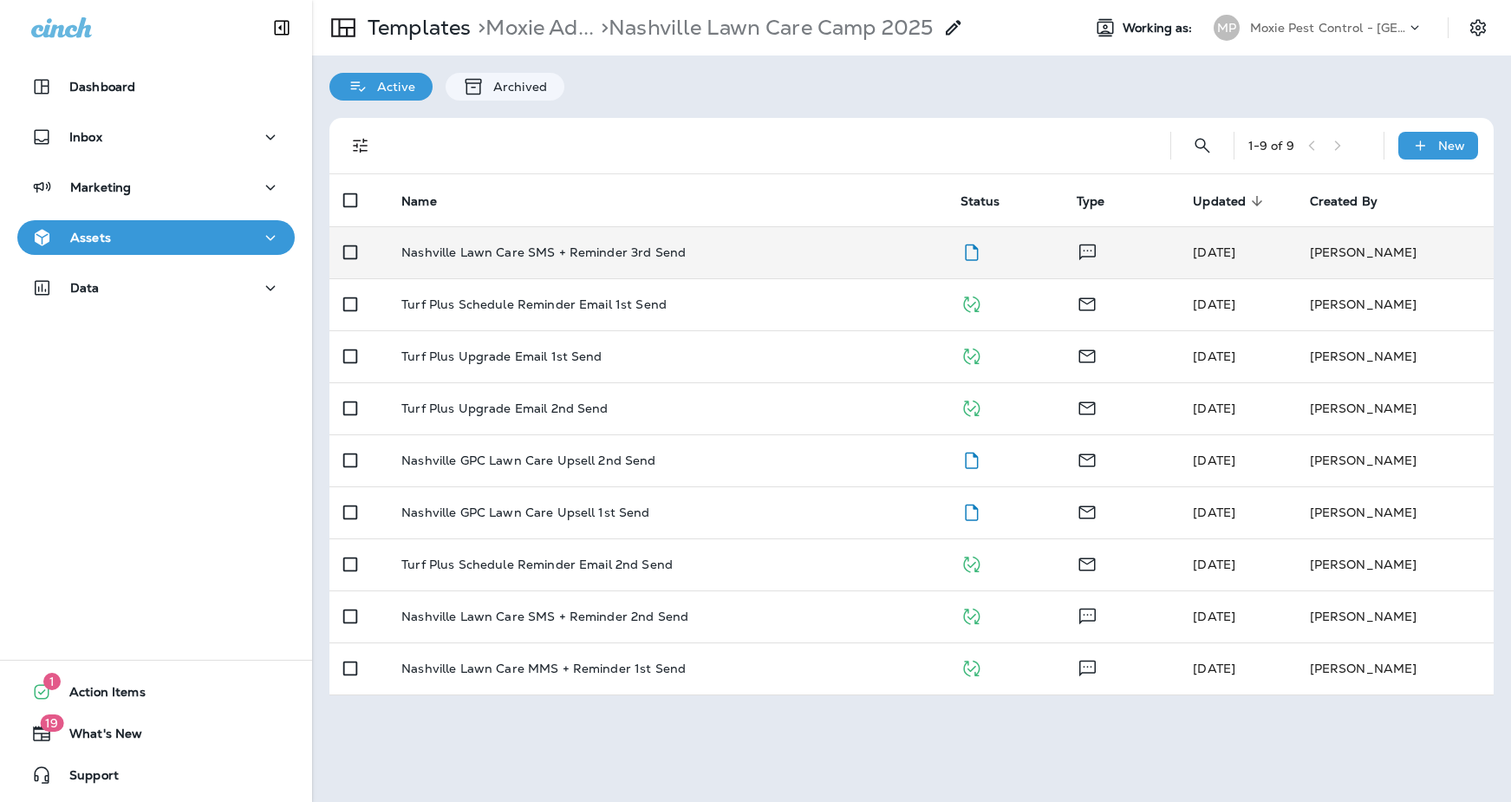
click at [581, 268] on td "Nashville Lawn Care SMS + Reminder 3rd Send" at bounding box center [667, 252] width 559 height 52
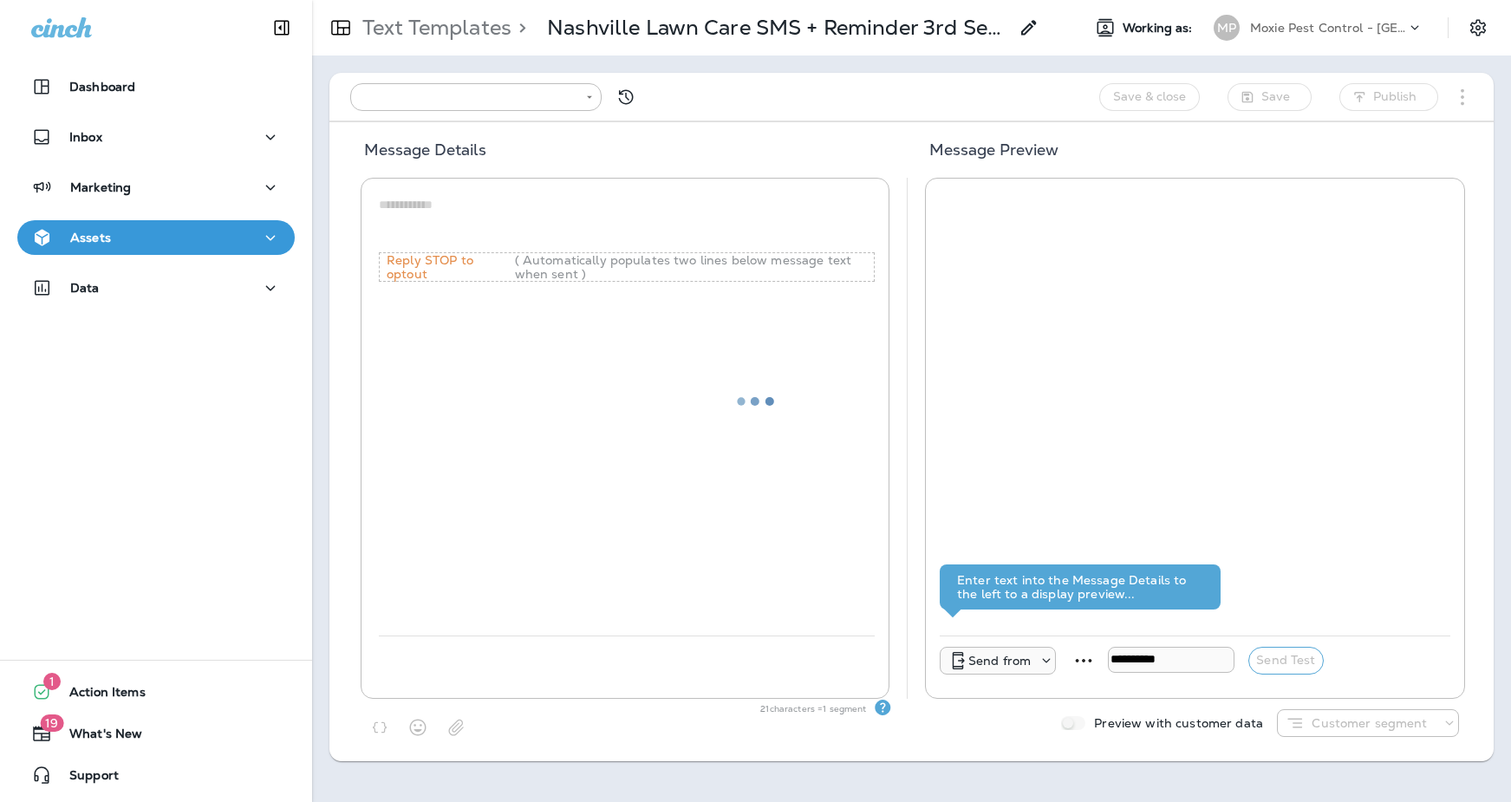
type input "**********"
type textarea "**********"
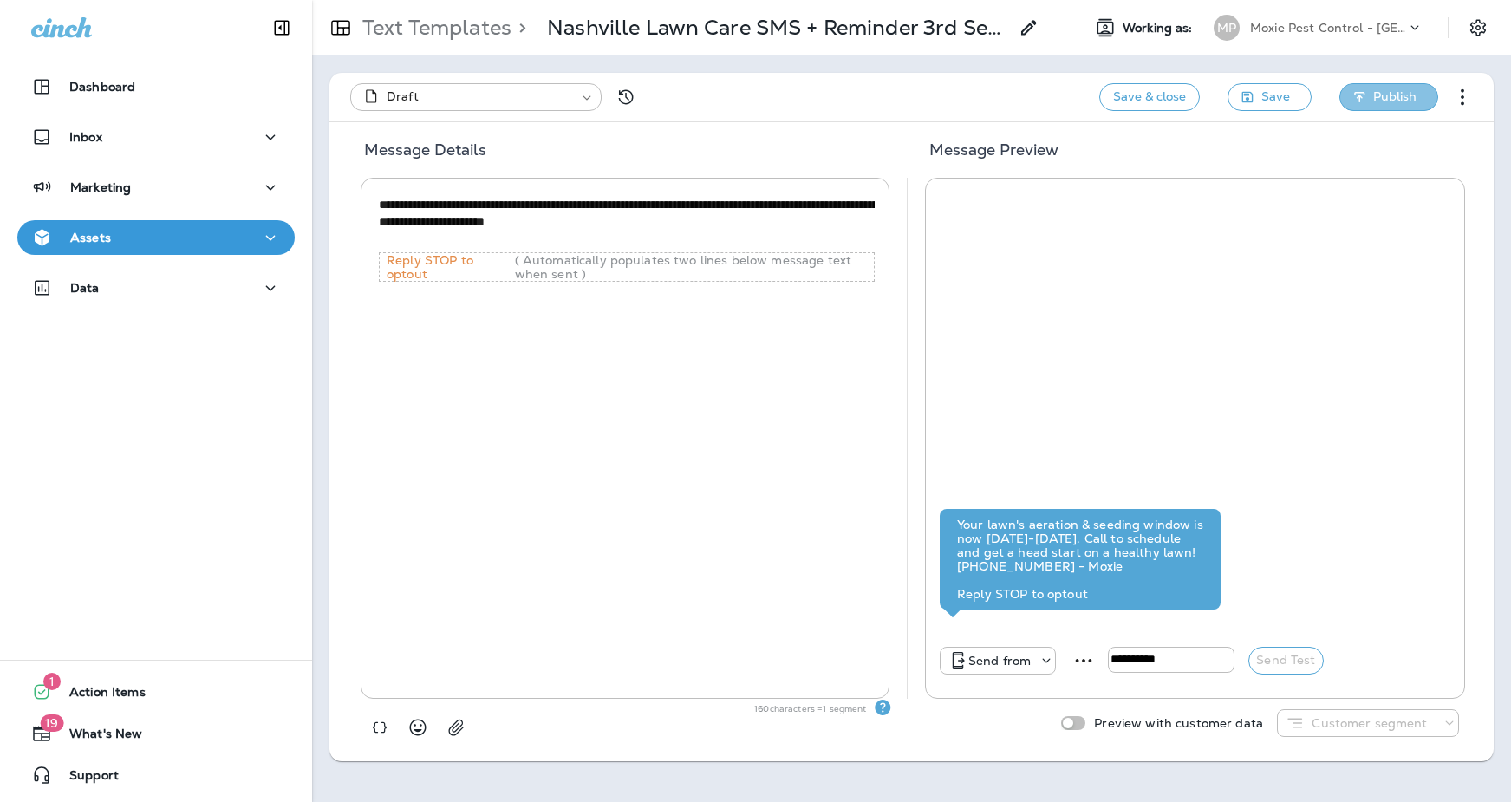
click at [1367, 103] on button "Publish" at bounding box center [1389, 97] width 99 height 28
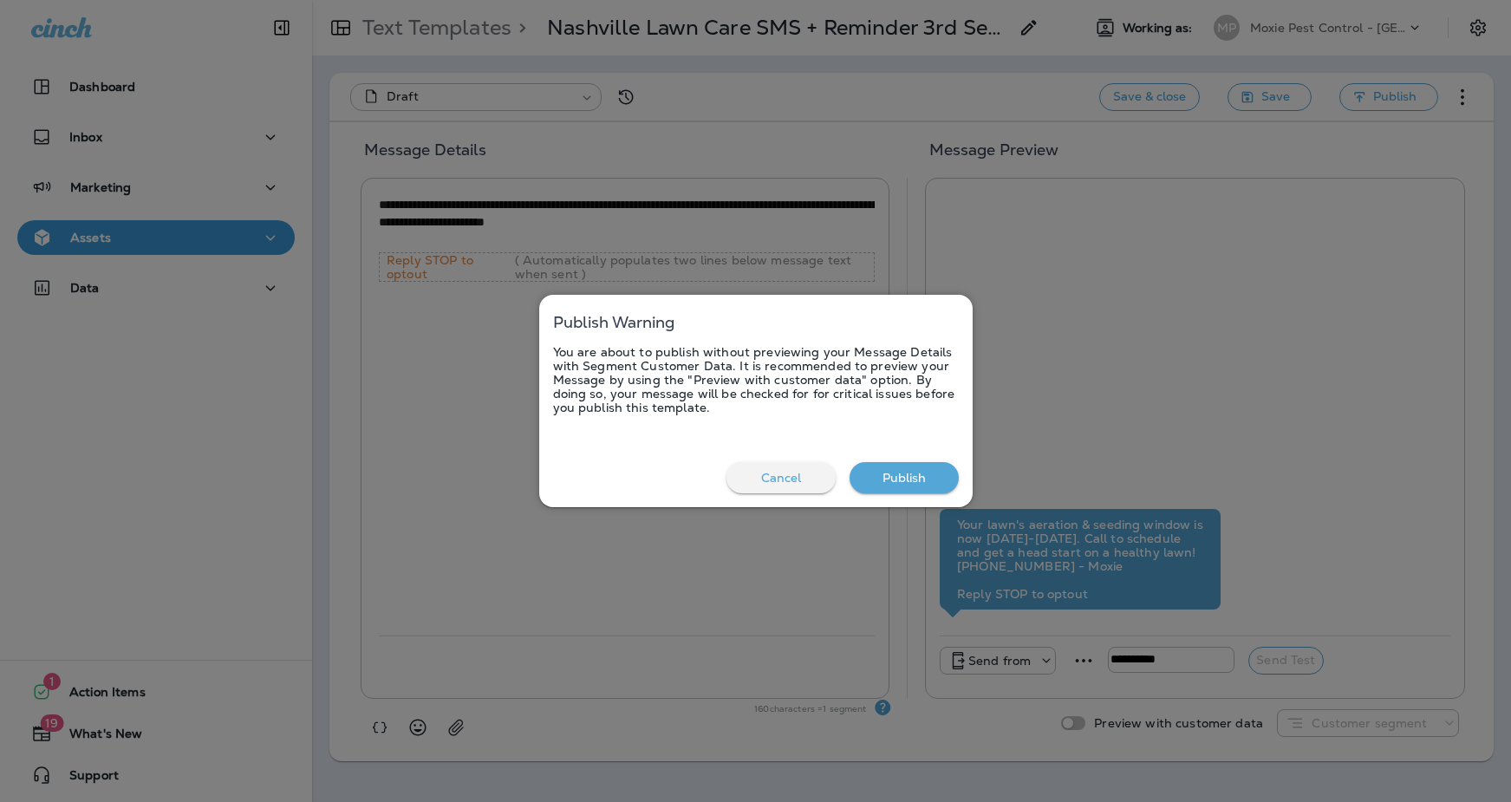
click at [936, 475] on button "Publish" at bounding box center [904, 478] width 109 height 32
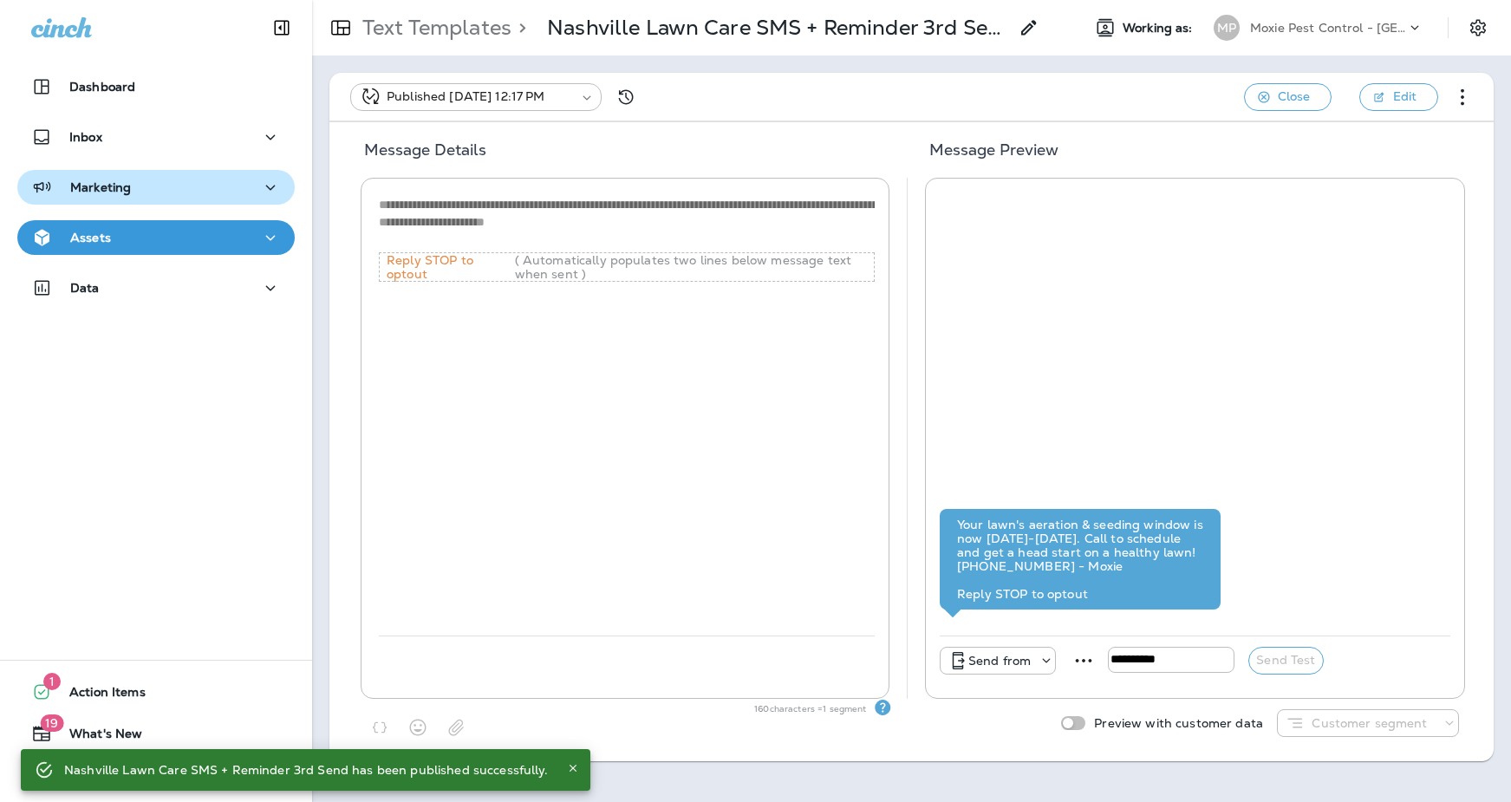
click at [85, 198] on div "Marketing" at bounding box center [81, 188] width 100 height 22
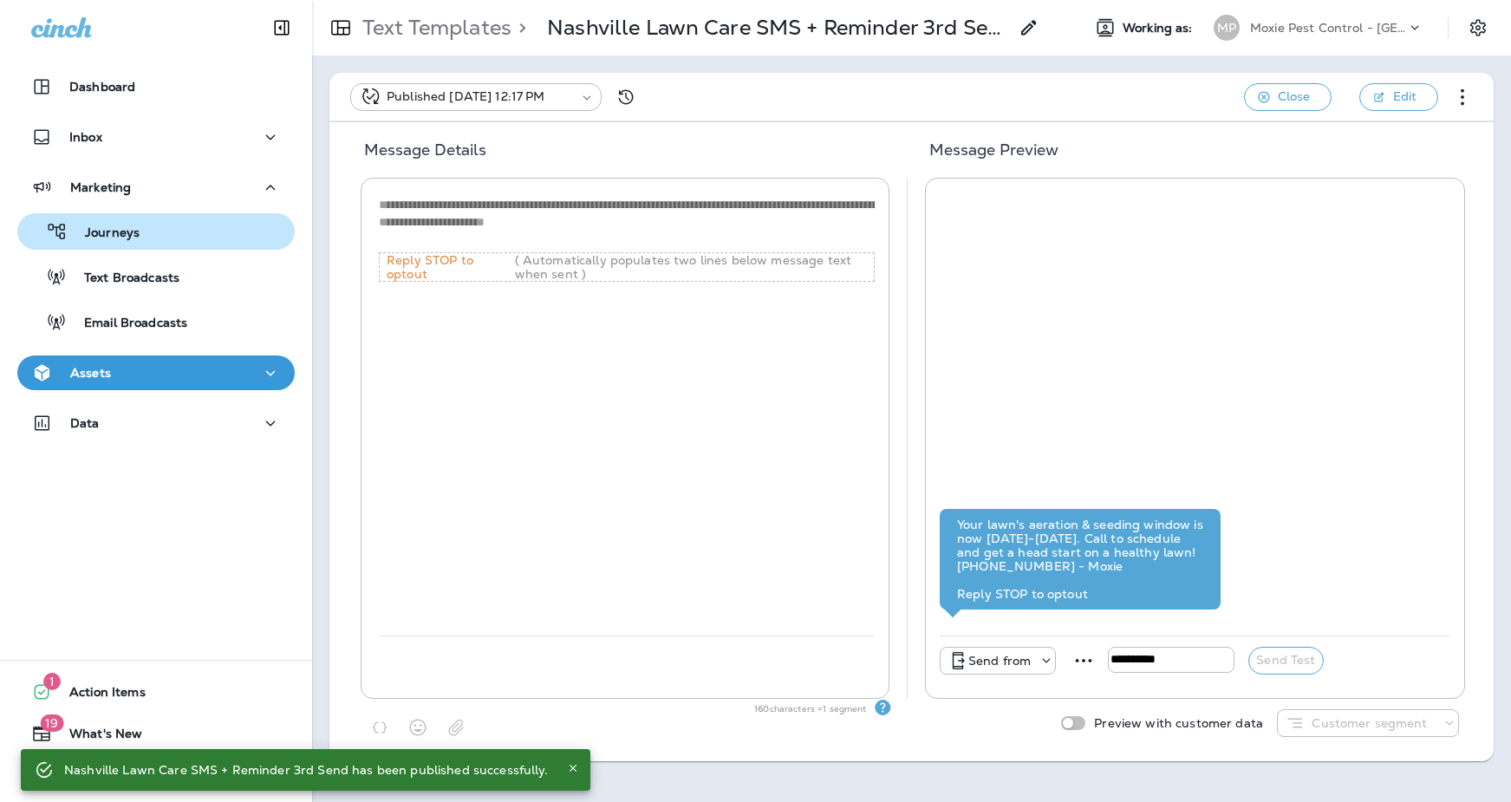
click at [89, 231] on p "Journeys" at bounding box center [104, 233] width 72 height 16
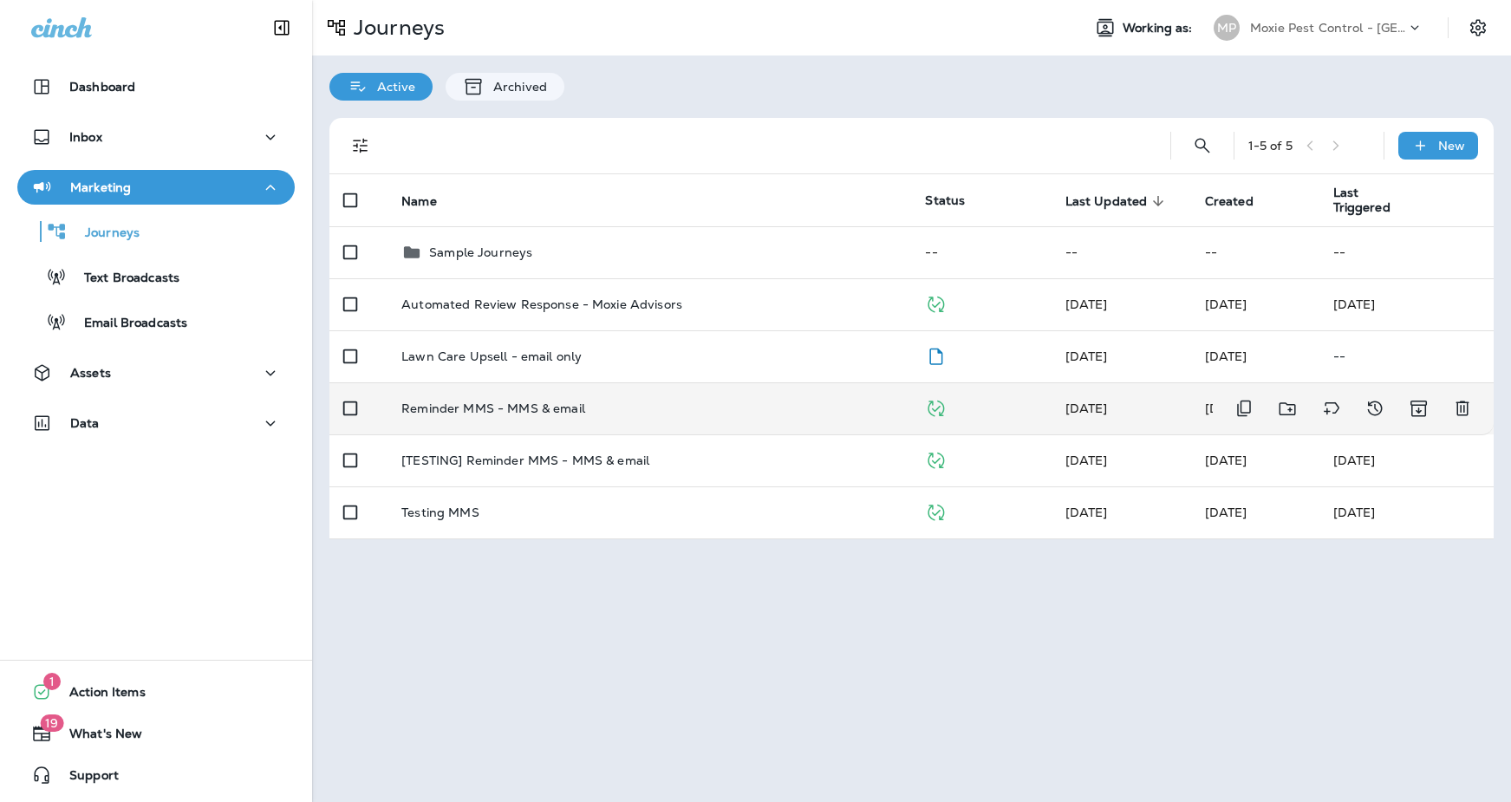
click at [609, 423] on td "Reminder MMS - MMS & email" at bounding box center [650, 408] width 524 height 52
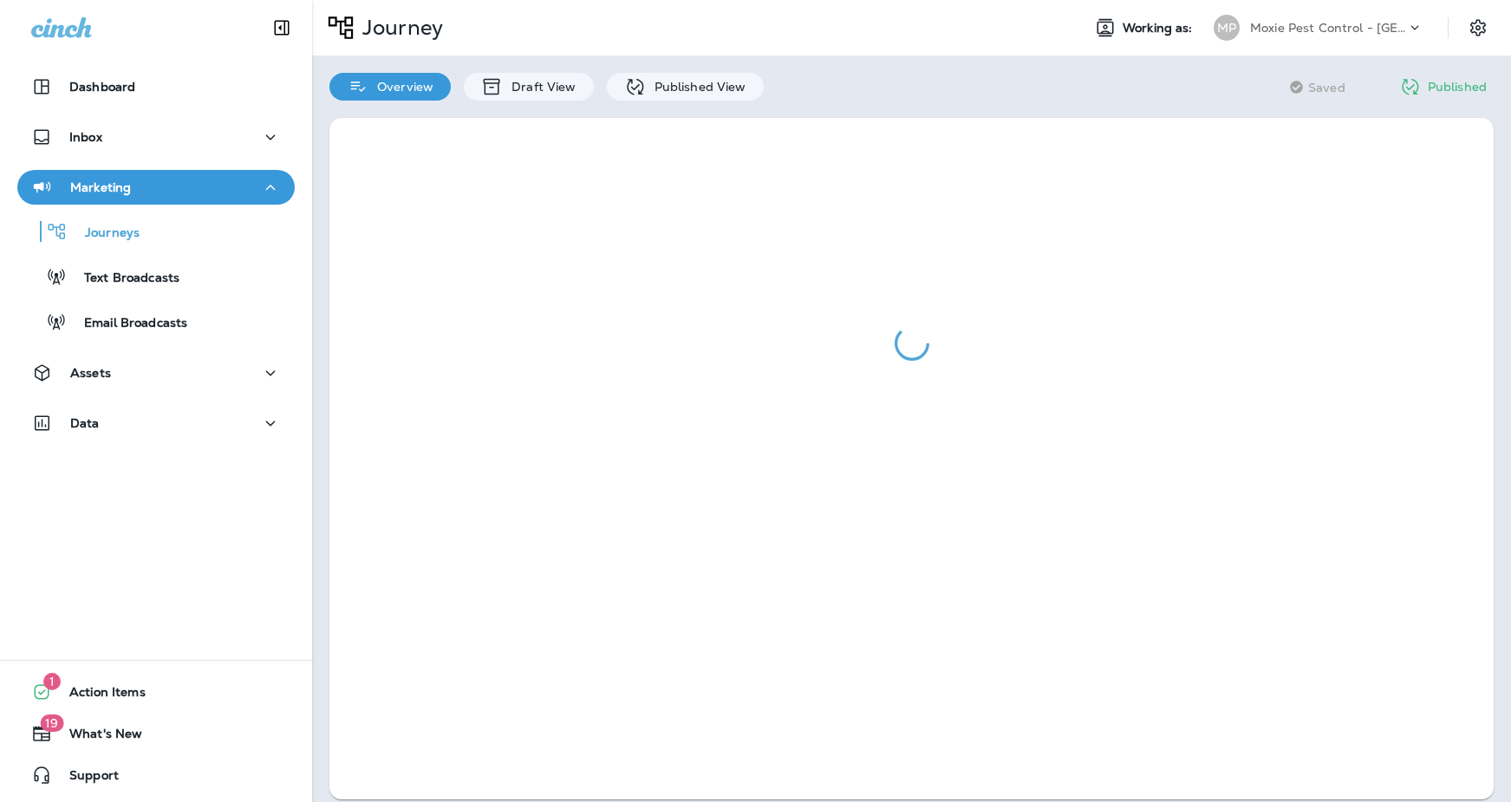
click at [609, 423] on div at bounding box center [911, 343] width 1164 height 451
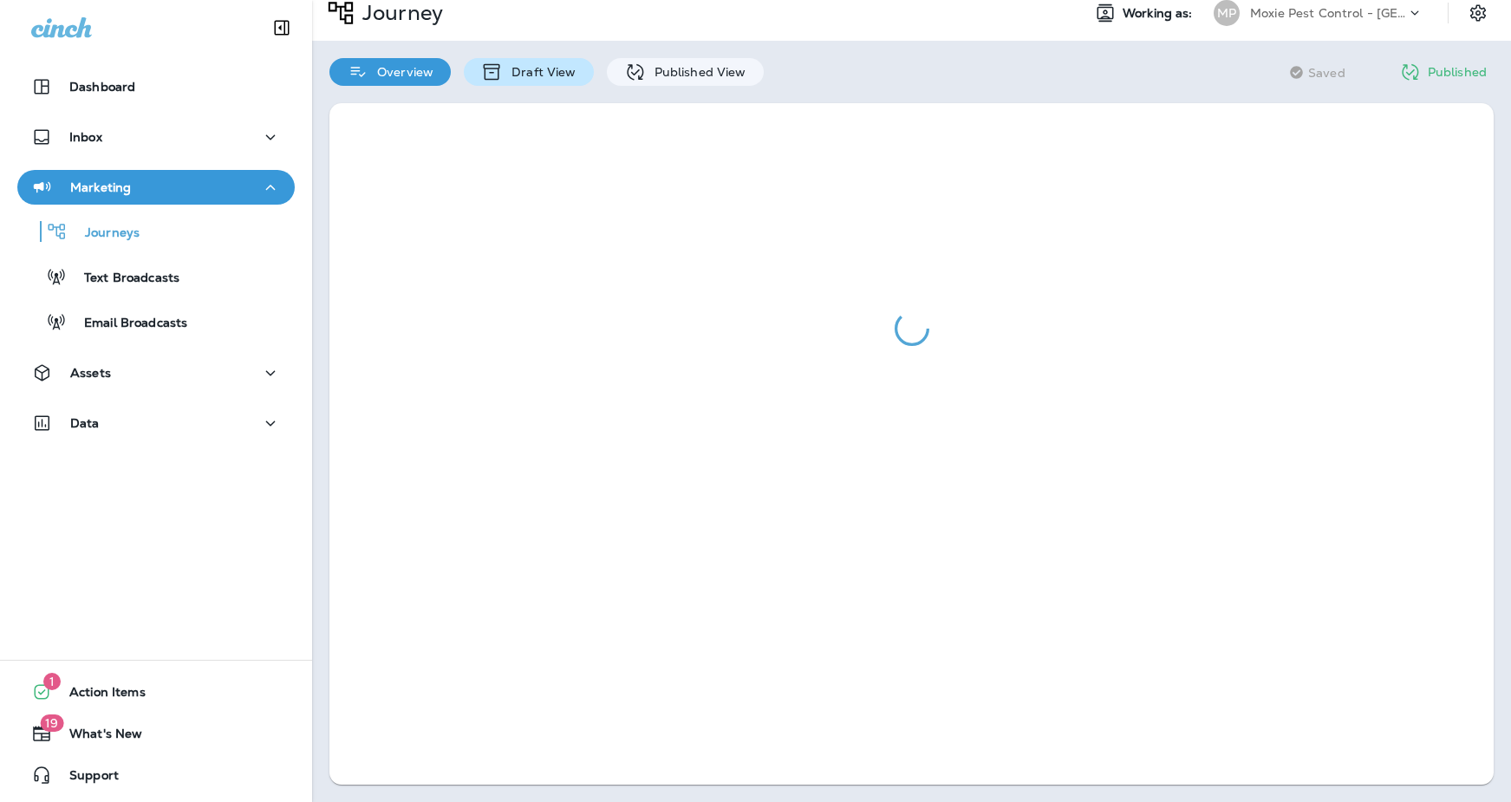
click at [519, 62] on div "Draft View" at bounding box center [528, 72] width 129 height 28
